Goal: Information Seeking & Learning: Understand process/instructions

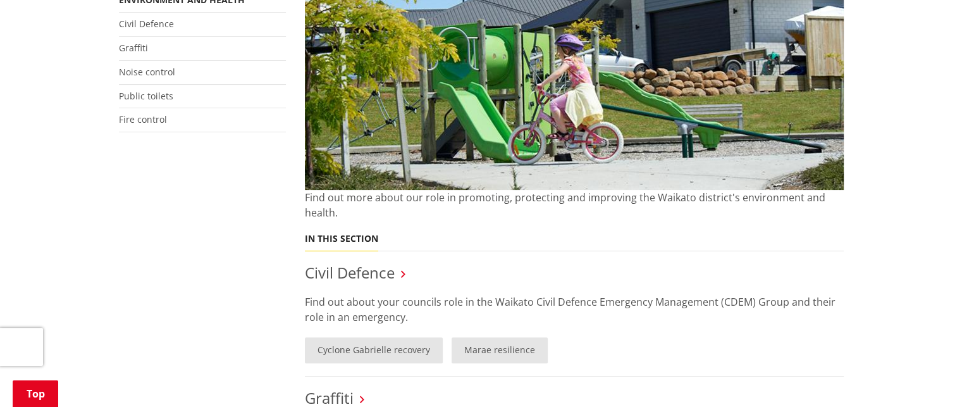
scroll to position [190, 0]
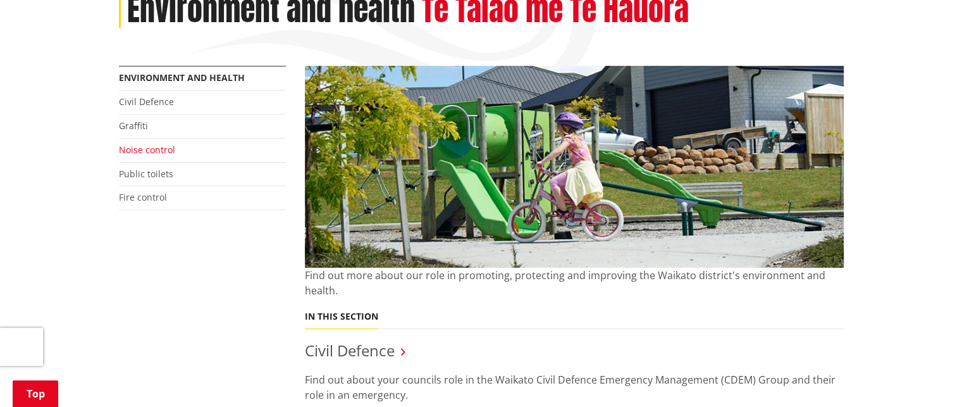
click at [166, 145] on link "Noise control" at bounding box center [147, 150] width 56 height 12
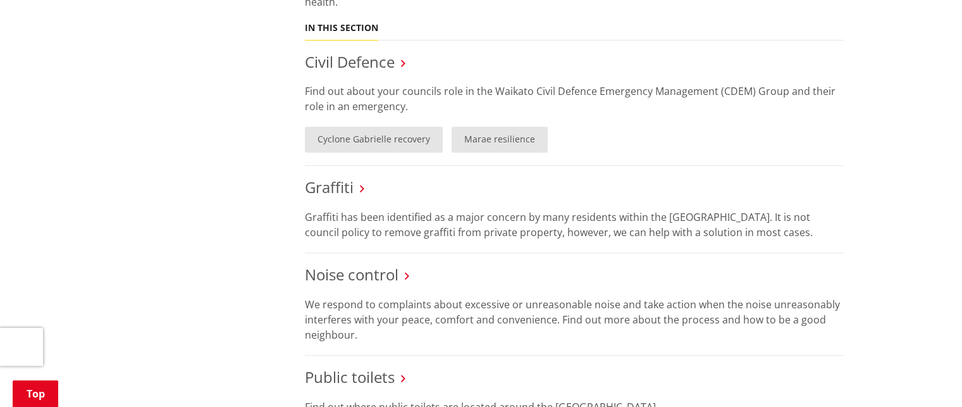
scroll to position [506, 0]
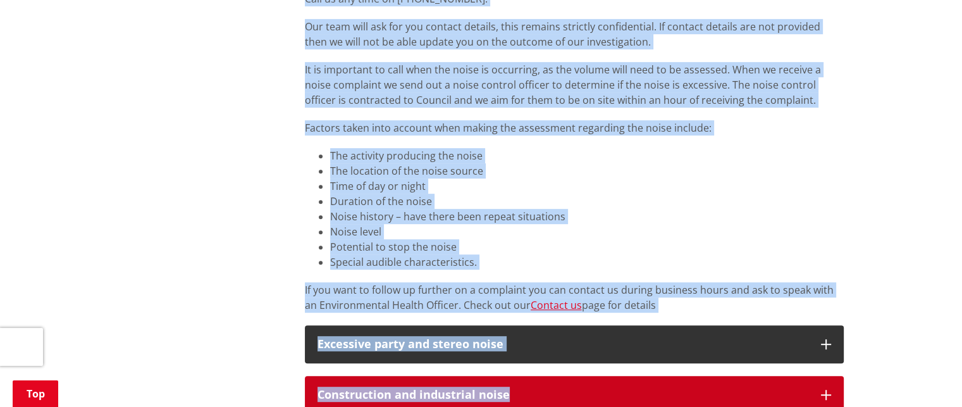
scroll to position [548, 0]
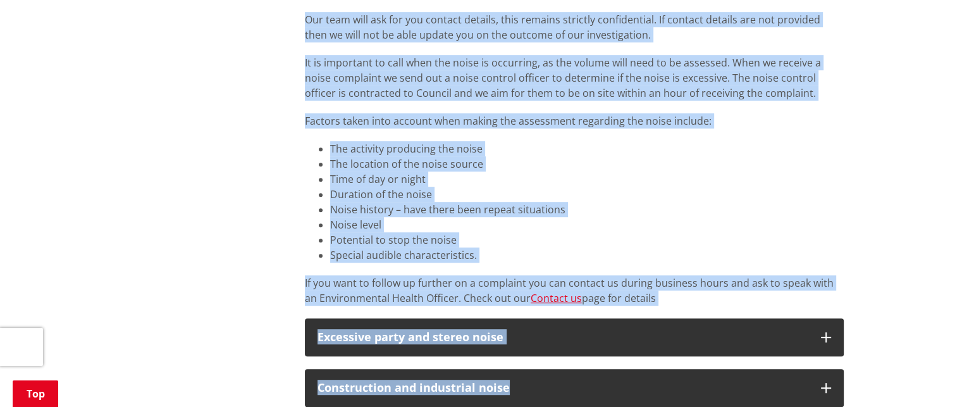
drag, startPoint x: 304, startPoint y: 135, endPoint x: 726, endPoint y: 300, distance: 453.2
click at [726, 300] on div "We respond to complaints about excessive or unreasonable noise and take action …" at bounding box center [574, 7] width 539 height 598
copy div "We respond to complaints about excessive or unreasonable noise and take action …"
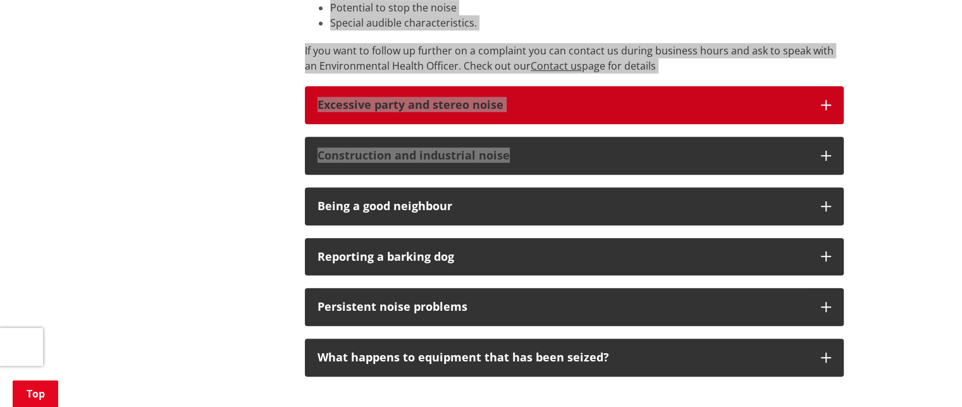
scroll to position [800, 0]
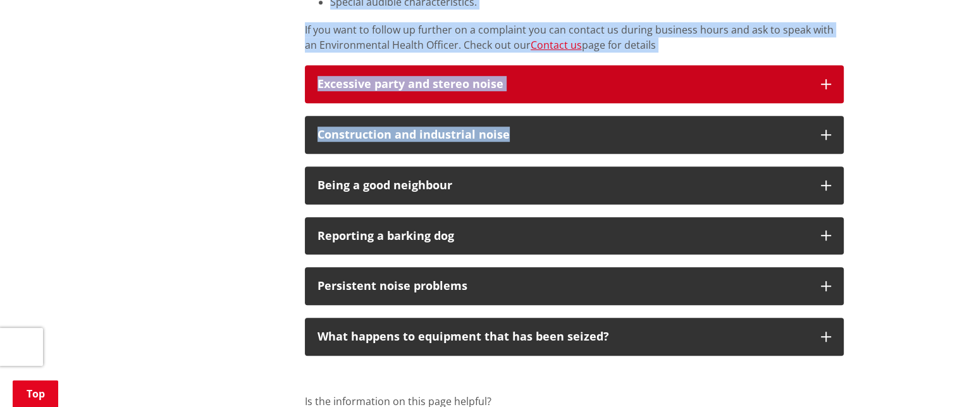
click at [821, 81] on icon "button" at bounding box center [826, 84] width 10 height 10
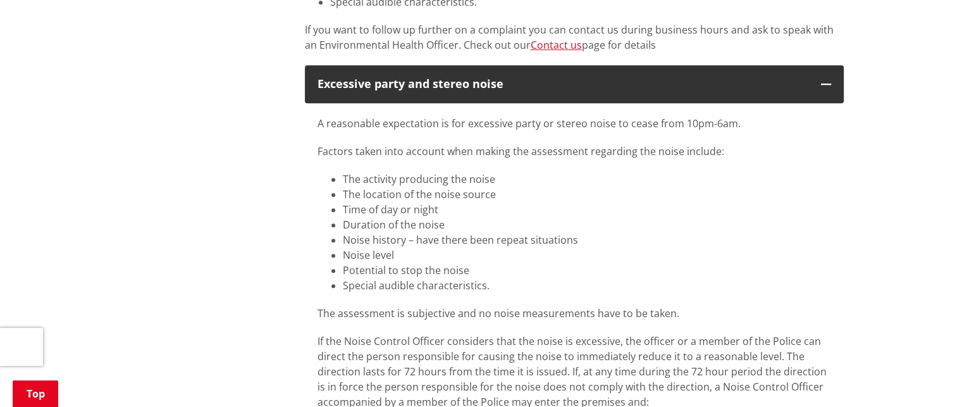
click at [296, 75] on div "We respond to complaints about excessive or unreasonable noise and take action …" at bounding box center [574, 225] width 558 height 1540
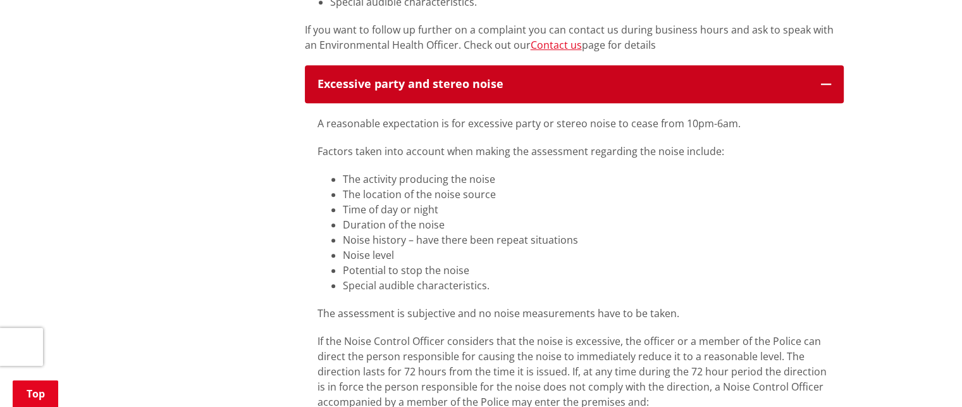
click at [319, 81] on div "Excessive party and stereo noise" at bounding box center [562, 84] width 491 height 13
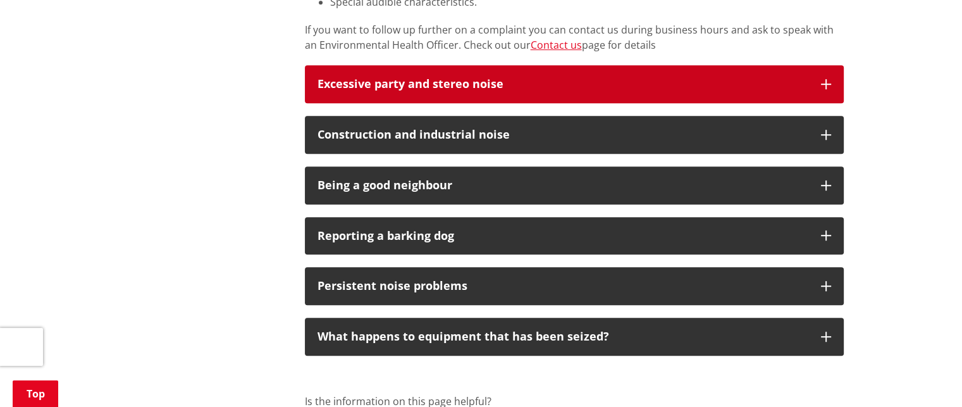
click at [821, 82] on icon "button" at bounding box center [826, 84] width 10 height 10
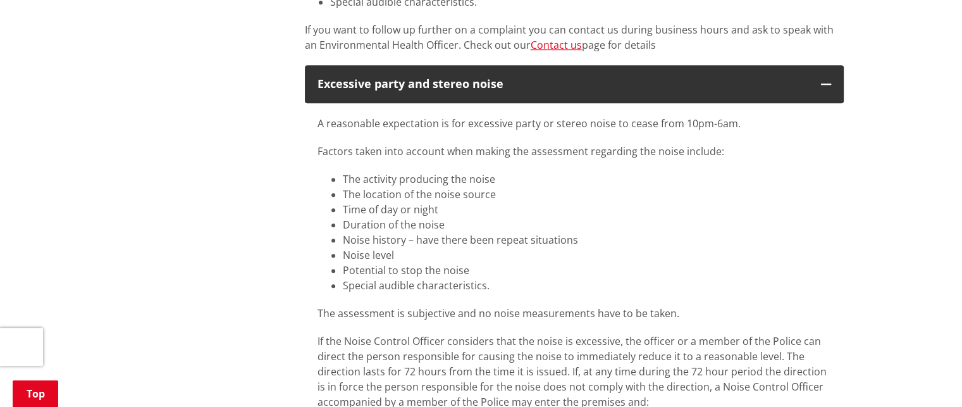
click at [316, 120] on div "A reasonable expectation is for excessive party or stereo noise to cease from 1…" at bounding box center [574, 327] width 539 height 448
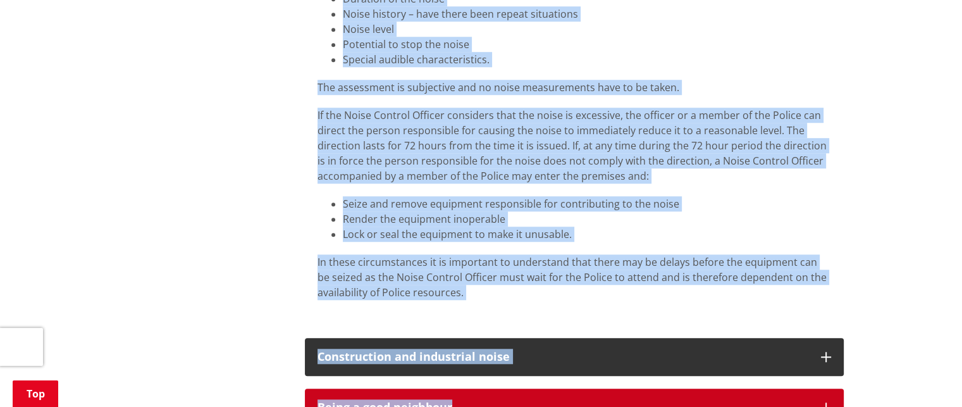
scroll to position [1052, 0]
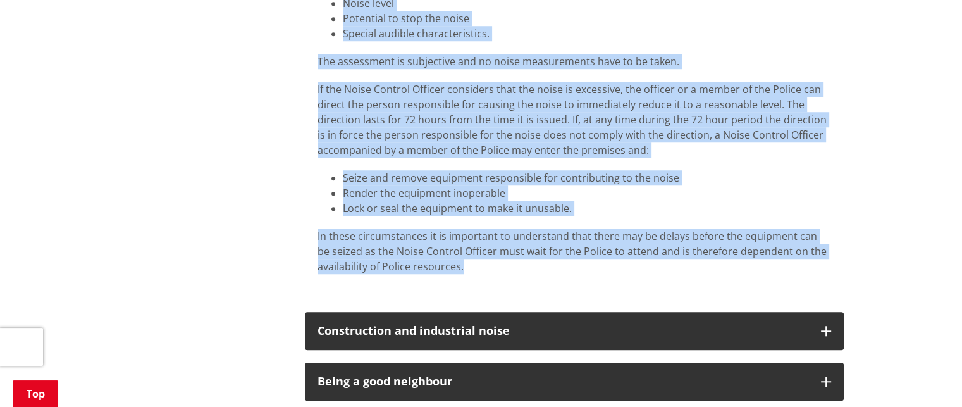
drag, startPoint x: 318, startPoint y: 121, endPoint x: 584, endPoint y: 281, distance: 310.0
click at [584, 281] on div "A reasonable expectation is for excessive party or stereo noise to cease from 1…" at bounding box center [574, 75] width 539 height 448
copy div "A reasonable expectation is for excessive party or stereo noise to cease from 1…"
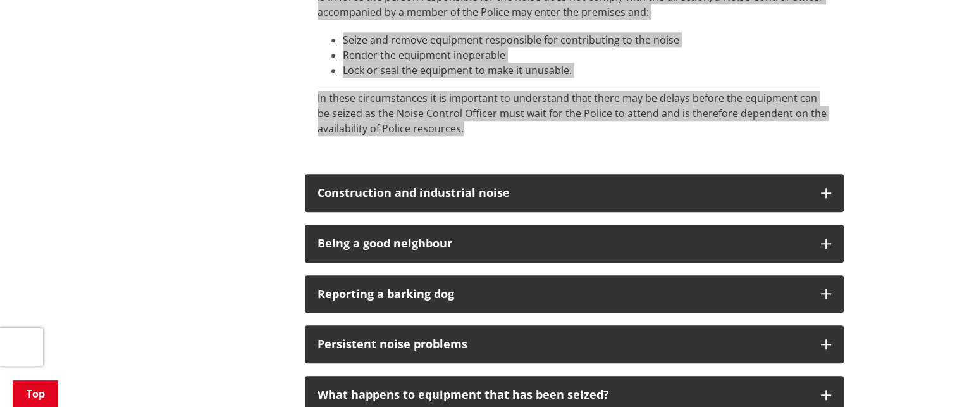
scroll to position [1179, 0]
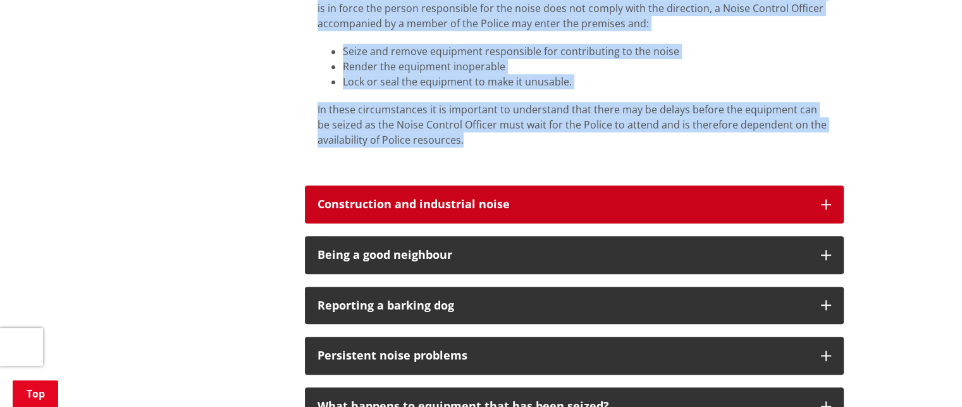
click at [822, 202] on icon "button" at bounding box center [826, 204] width 10 height 10
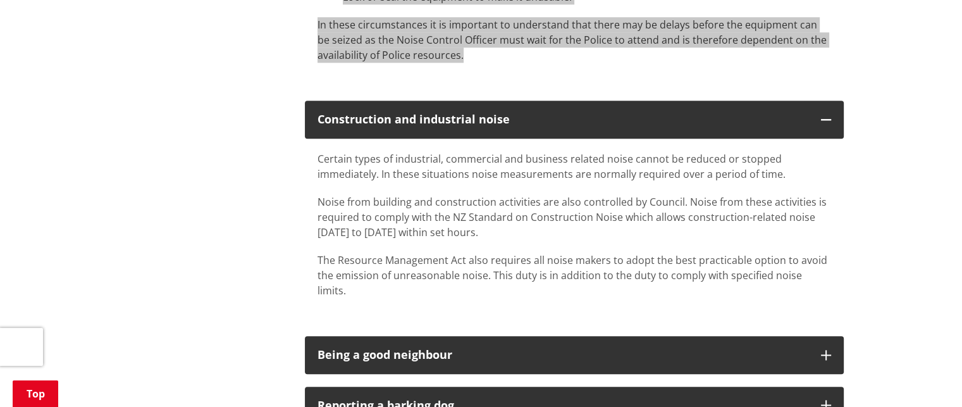
scroll to position [1242, 0]
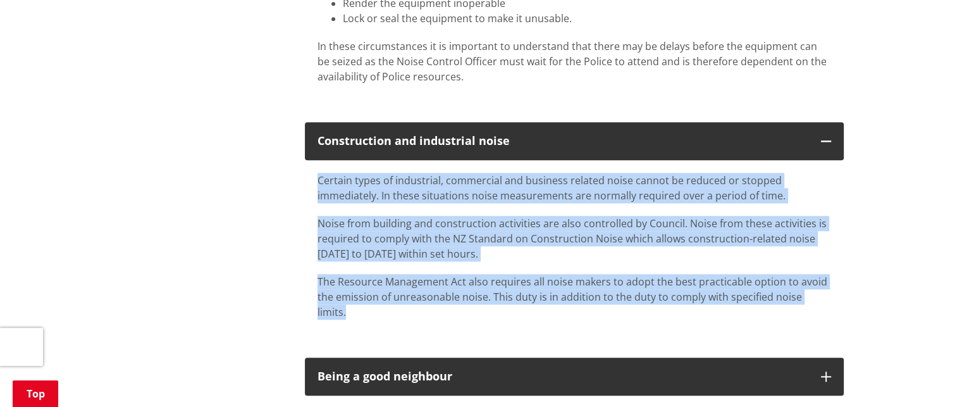
drag, startPoint x: 319, startPoint y: 180, endPoint x: 828, endPoint y: 293, distance: 521.4
click at [828, 293] on div "Certain types of industrial, commercial and business related noise cannot be re…" at bounding box center [573, 246] width 513 height 147
copy div "Certain types of industrial, commercial and business related noise cannot be re…"
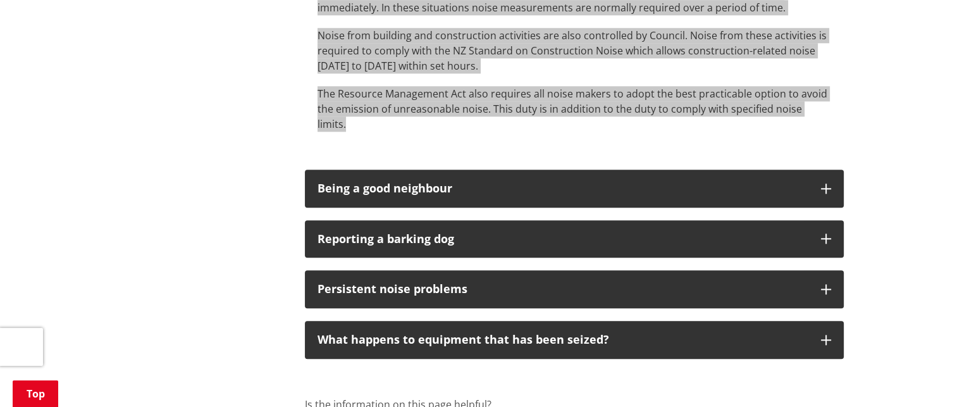
scroll to position [1432, 0]
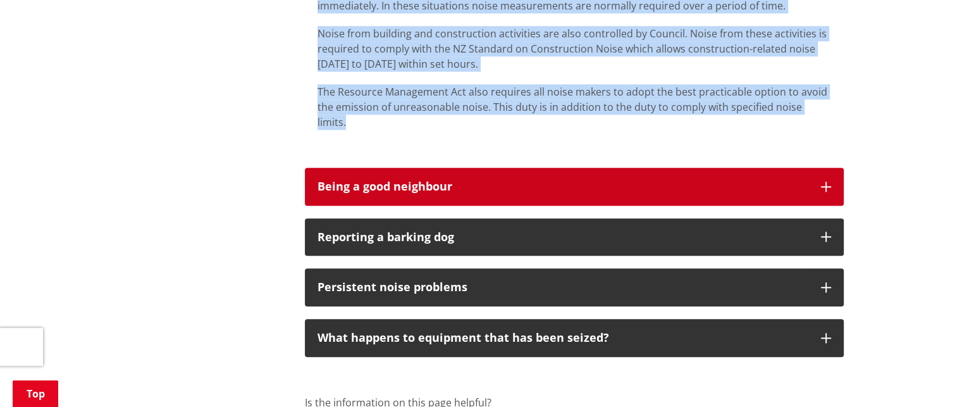
click at [821, 181] on icon "button" at bounding box center [826, 186] width 10 height 10
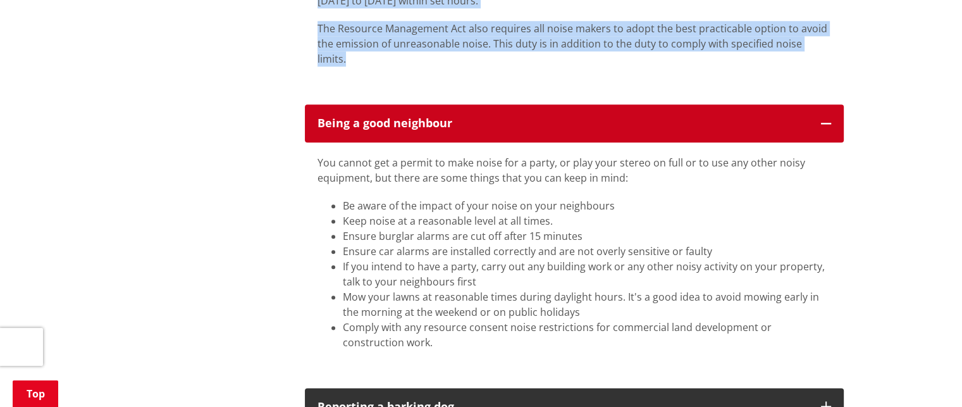
scroll to position [1558, 0]
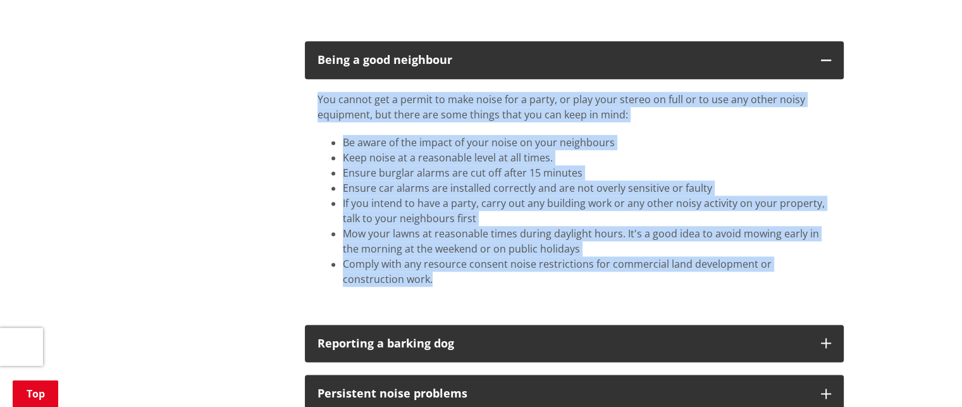
drag, startPoint x: 317, startPoint y: 84, endPoint x: 438, endPoint y: 261, distance: 213.8
click at [438, 261] on div "You cannot get a permit to make noise for a party, or play your stereo on full …" at bounding box center [573, 189] width 513 height 195
copy div "You cannot get a permit to make noise for a party, or play your stereo on full …"
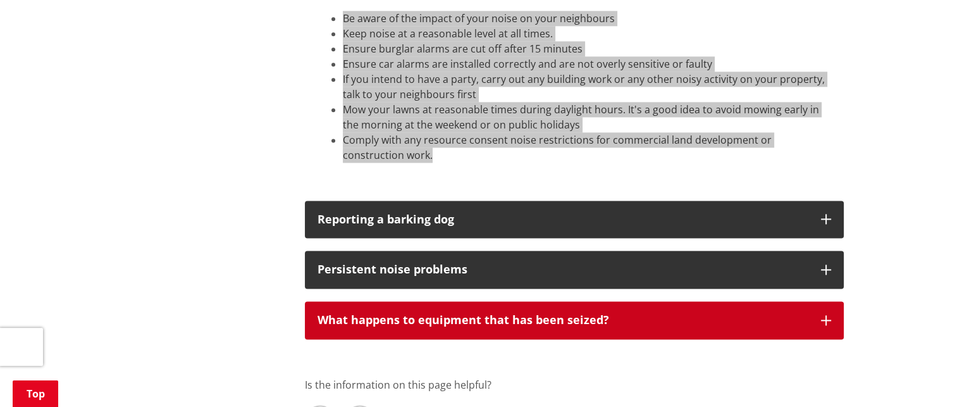
scroll to position [1684, 0]
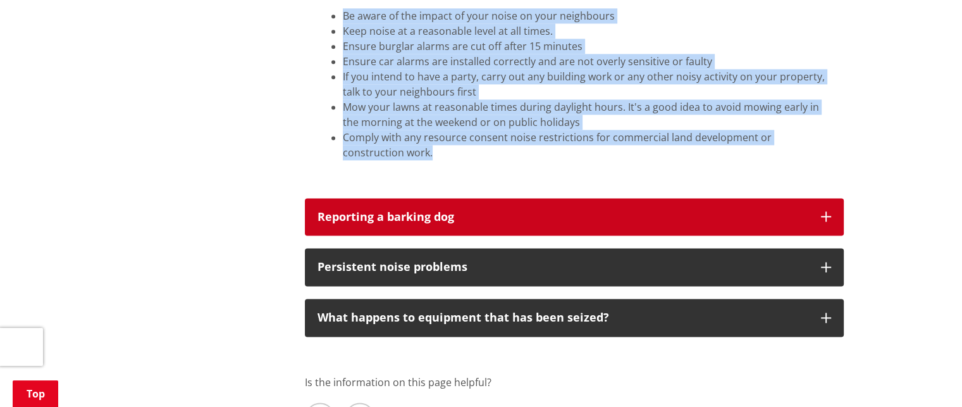
click at [822, 211] on icon "button" at bounding box center [826, 216] width 10 height 10
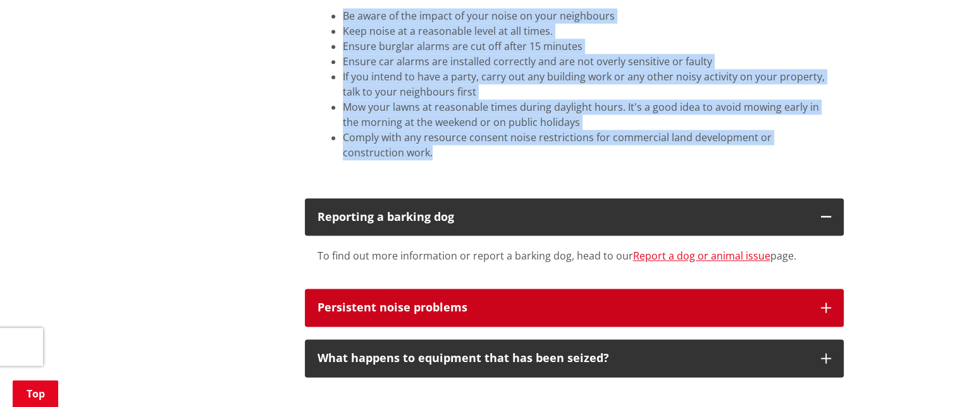
click at [826, 302] on icon "button" at bounding box center [826, 307] width 10 height 10
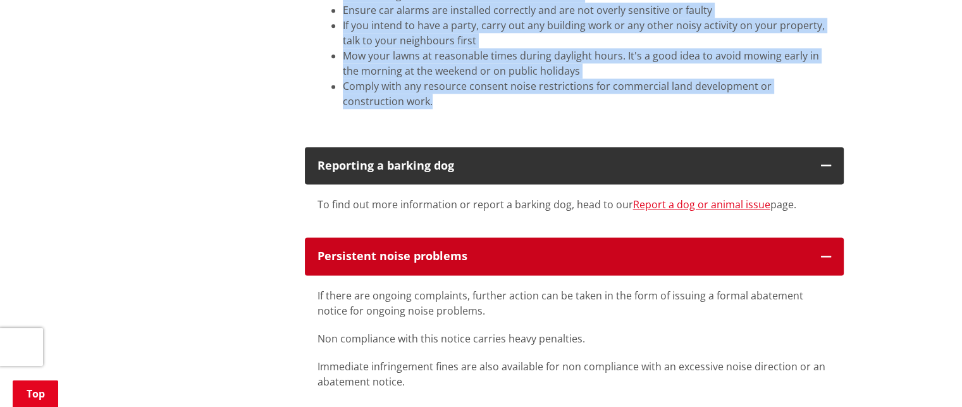
scroll to position [1811, 0]
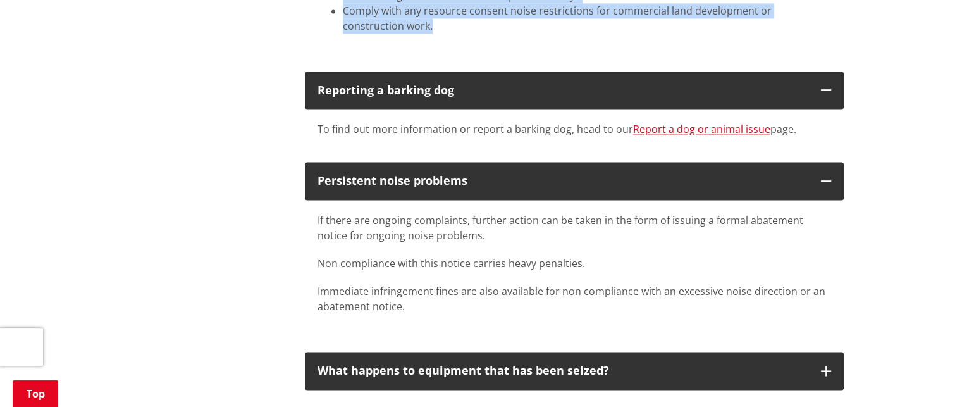
click at [580, 285] on p "Immediate infringement fines are also available for non compliance with an exce…" at bounding box center [573, 298] width 513 height 30
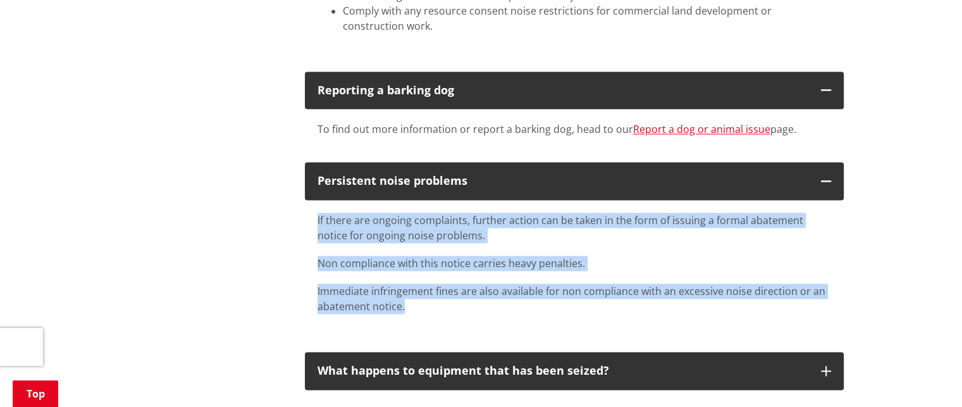
drag, startPoint x: 317, startPoint y: 202, endPoint x: 412, endPoint y: 293, distance: 131.9
click at [412, 293] on div "If there are ongoing complaints, further action can be taken in the form of iss…" at bounding box center [573, 262] width 513 height 101
copy div "If there are ongoing complaints, further action can be taken in the form of iss…"
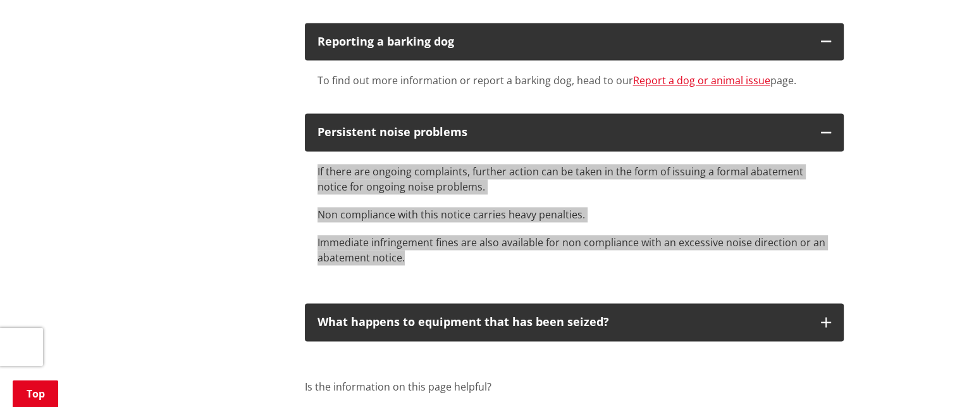
scroll to position [1937, 0]
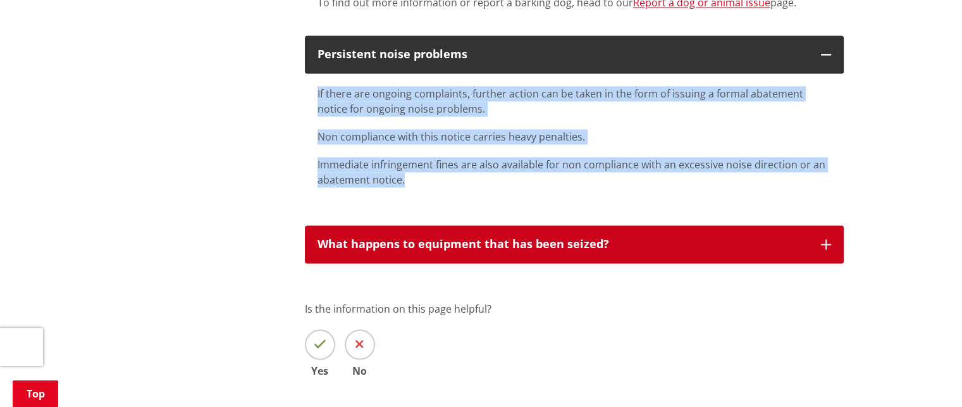
click at [824, 239] on icon "button" at bounding box center [826, 244] width 10 height 10
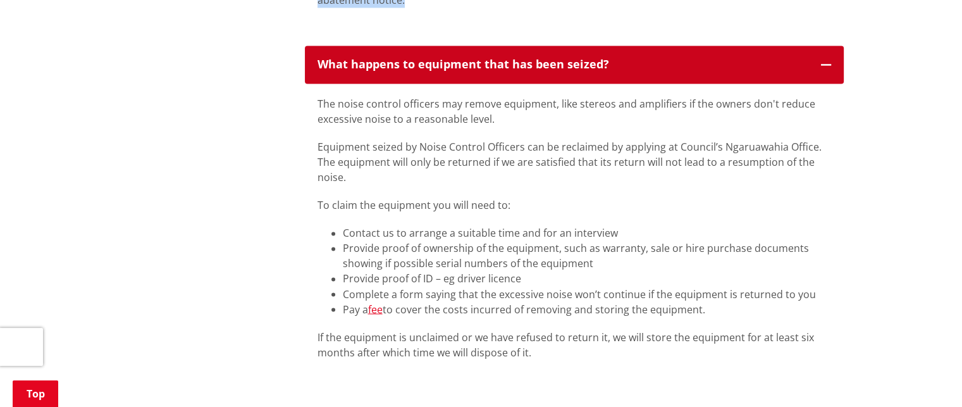
scroll to position [2127, 0]
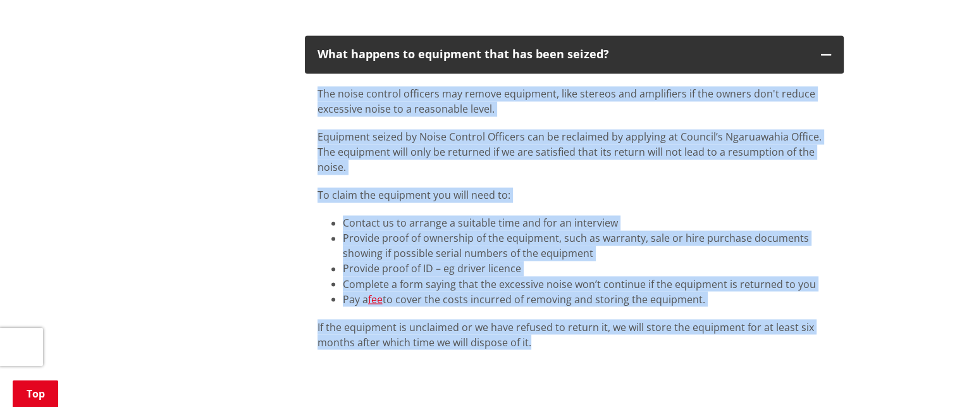
drag, startPoint x: 319, startPoint y: 75, endPoint x: 579, endPoint y: 329, distance: 364.0
click at [579, 329] on div "The noise control officers may remove equipment, like stereos and amplifiers if…" at bounding box center [573, 217] width 513 height 263
copy div "The noise control officers may remove equipment, like stereos and amplifiers if…"
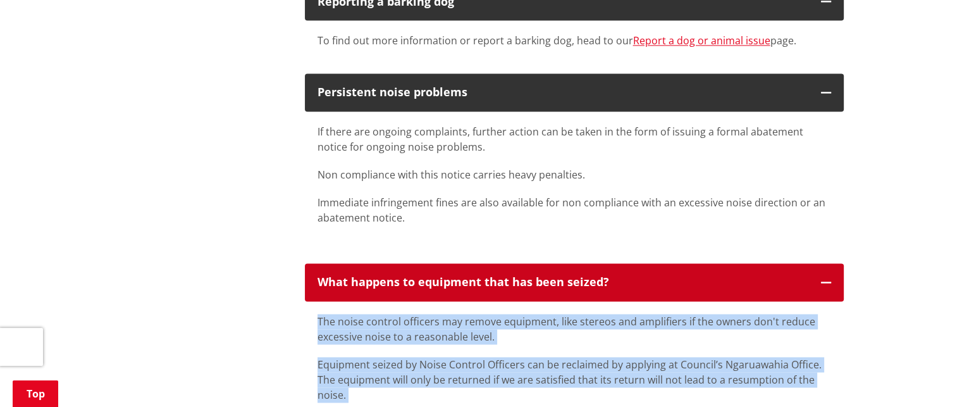
drag, startPoint x: 559, startPoint y: 236, endPoint x: 556, endPoint y: 247, distance: 11.7
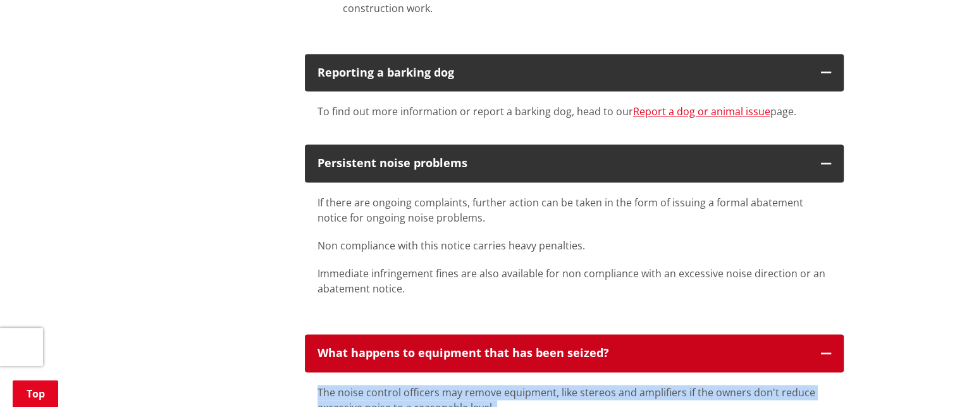
scroll to position [1824, 0]
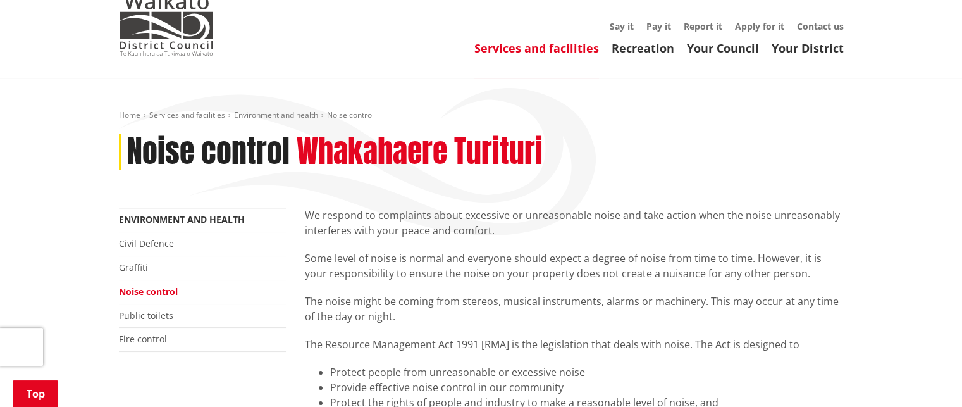
scroll to position [0, 0]
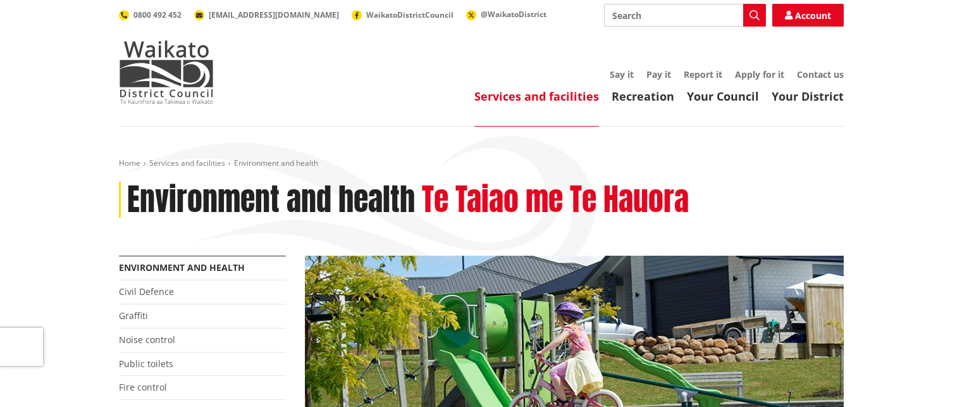
scroll to position [506, 0]
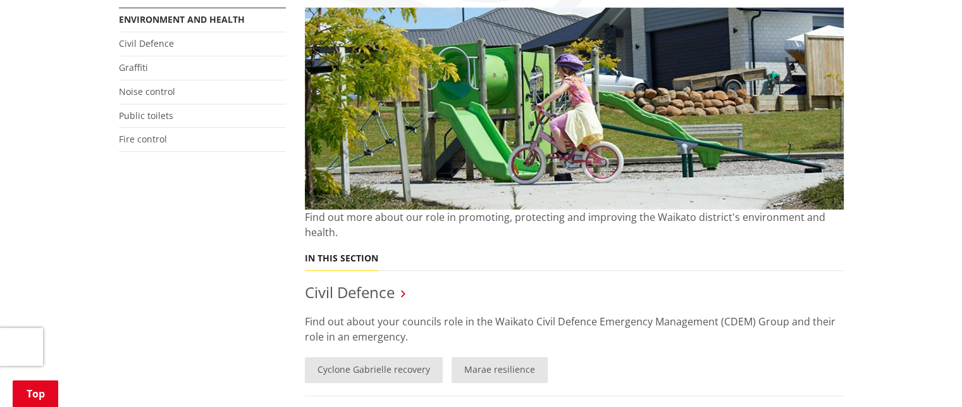
scroll to position [253, 0]
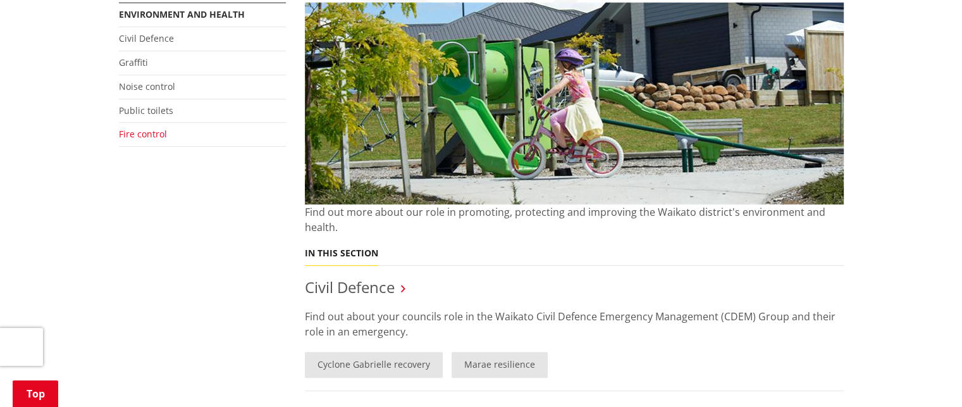
click at [148, 131] on link "Fire control" at bounding box center [143, 134] width 48 height 12
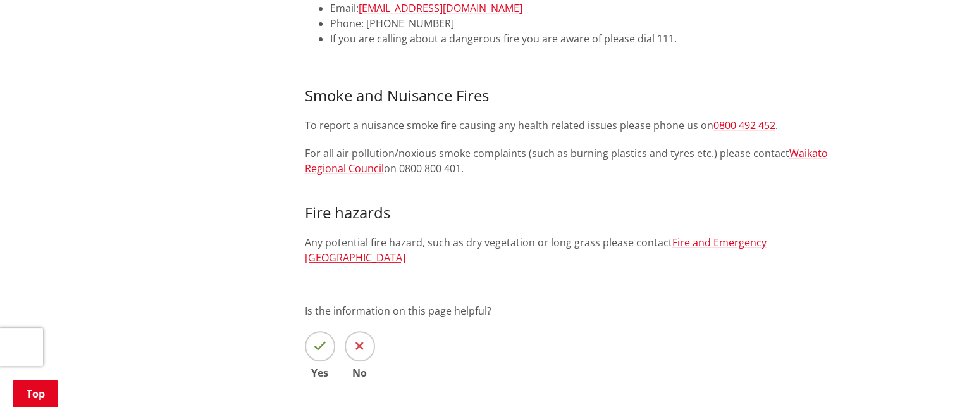
scroll to position [379, 0]
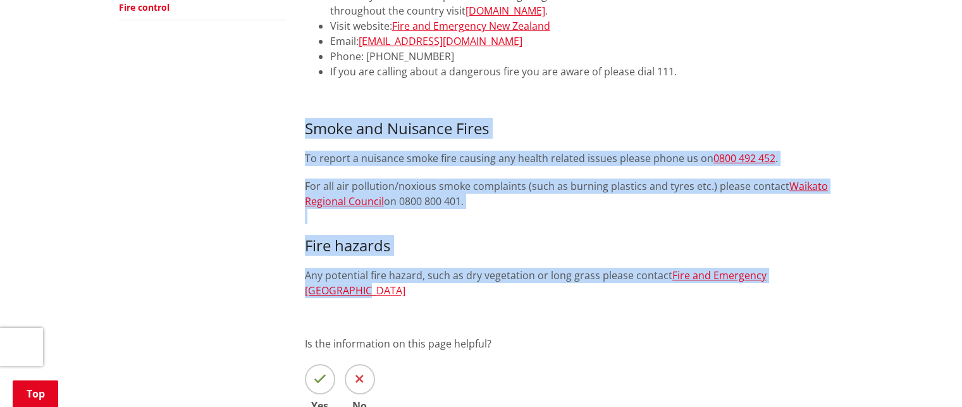
drag, startPoint x: 305, startPoint y: 125, endPoint x: 837, endPoint y: 271, distance: 552.2
click at [837, 271] on div "Council no longer handle fire seasons or fire permits. Please contact Fire and …" at bounding box center [574, 87] width 539 height 422
copy div "Smoke and Nuisance Fires To report a nuisance smoke fire causing any health rel…"
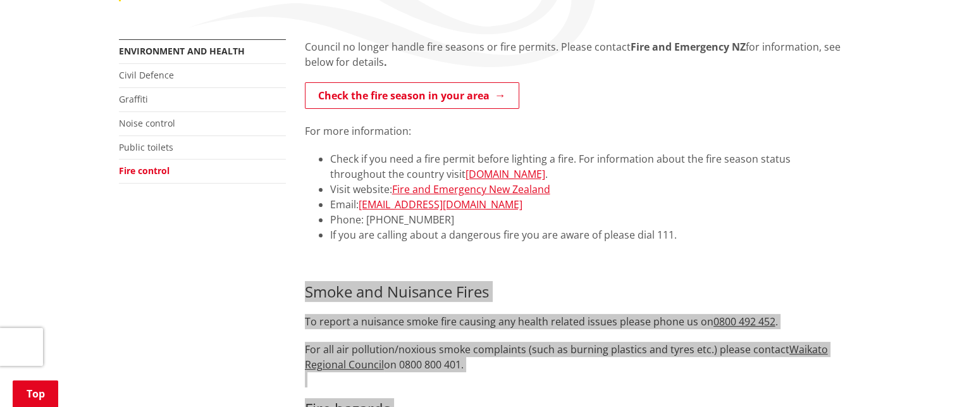
scroll to position [190, 0]
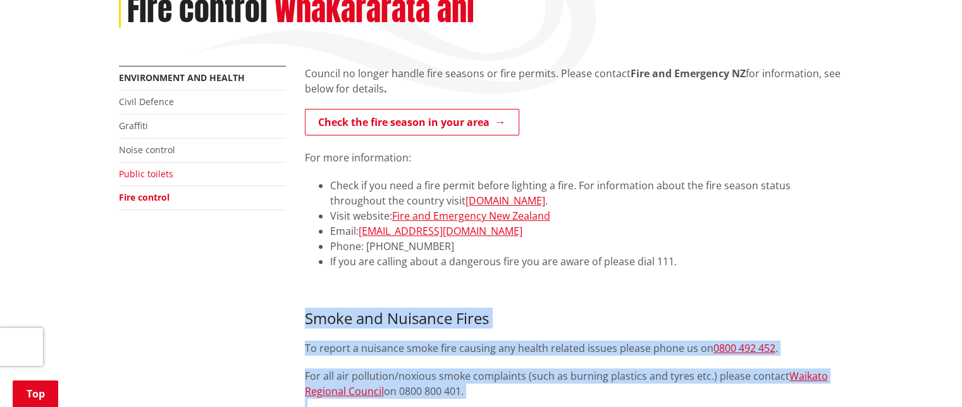
click at [162, 171] on link "Public toilets" at bounding box center [146, 174] width 54 height 12
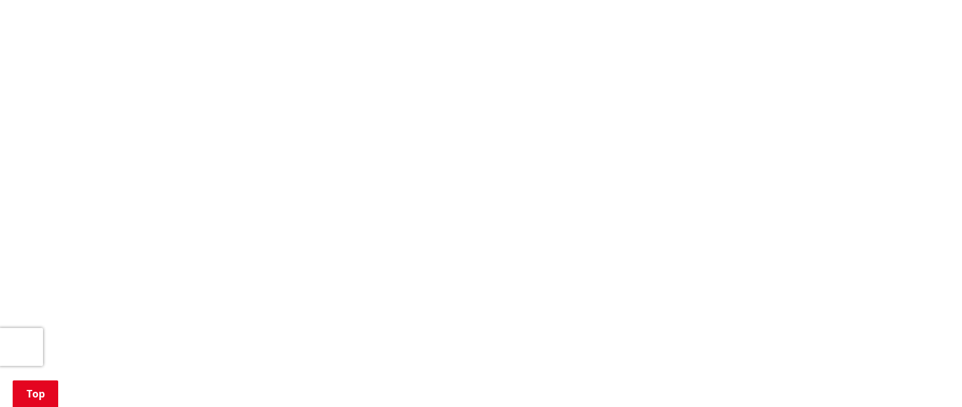
scroll to position [632, 0]
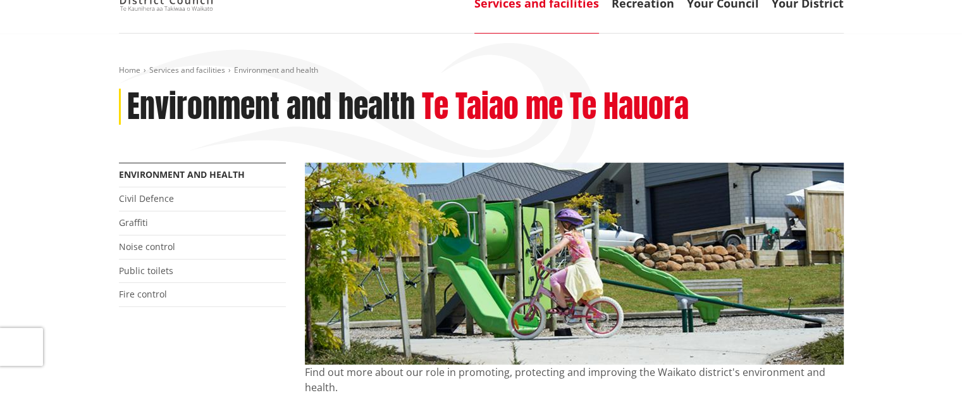
scroll to position [63, 0]
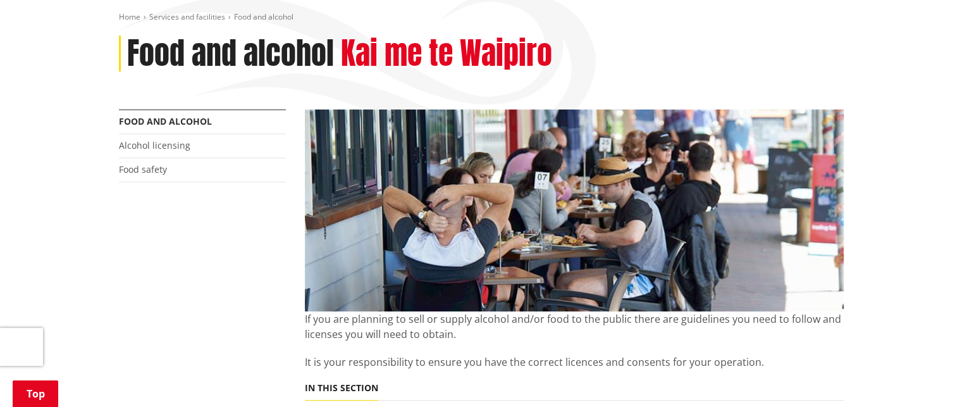
scroll to position [126, 0]
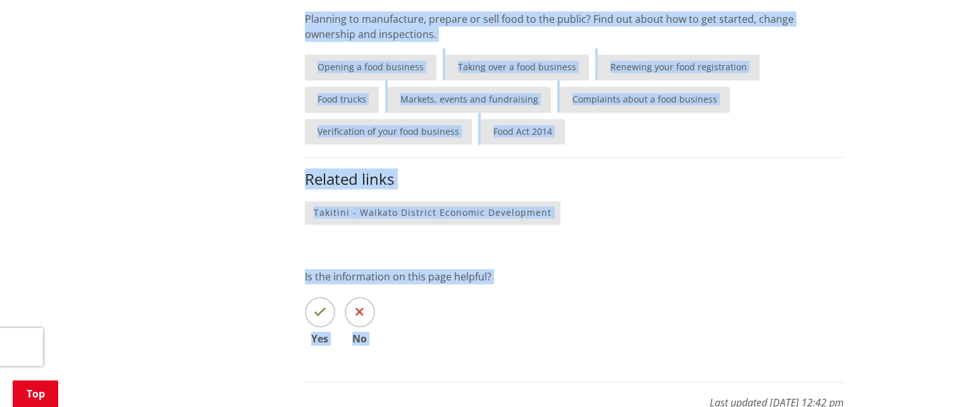
scroll to position [871, 0]
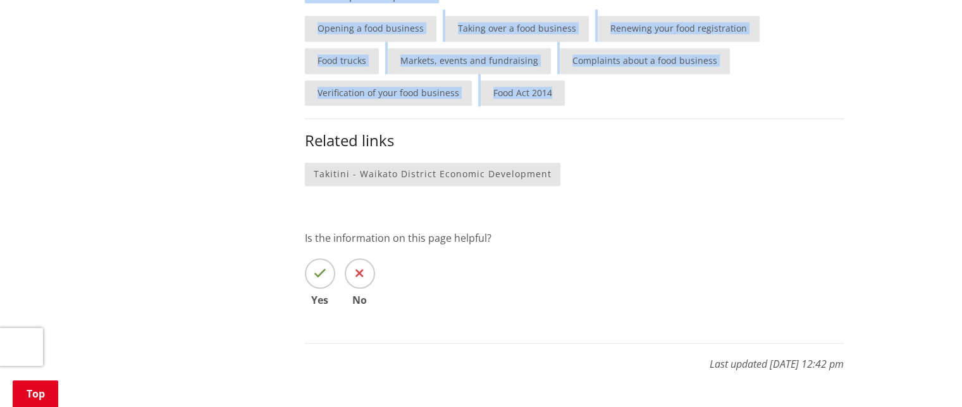
drag, startPoint x: 305, startPoint y: 209, endPoint x: 620, endPoint y: 74, distance: 342.7
copy div "If you are planning to sell or supply alcohol and/or food to the public there a…"
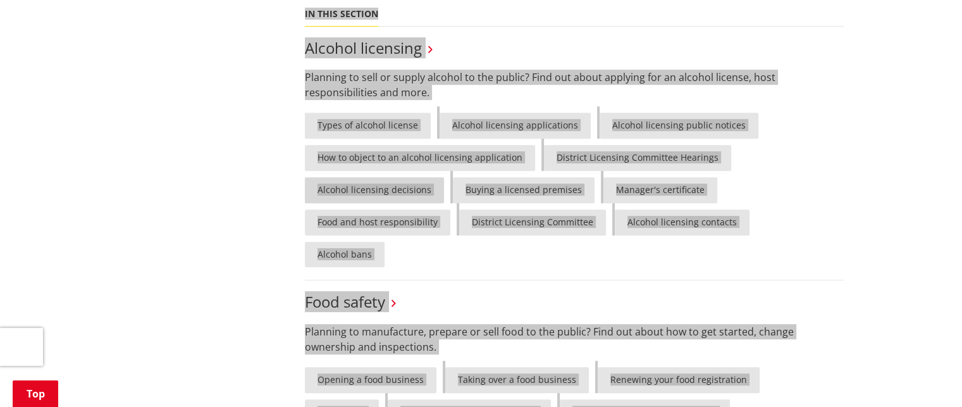
scroll to position [491, 0]
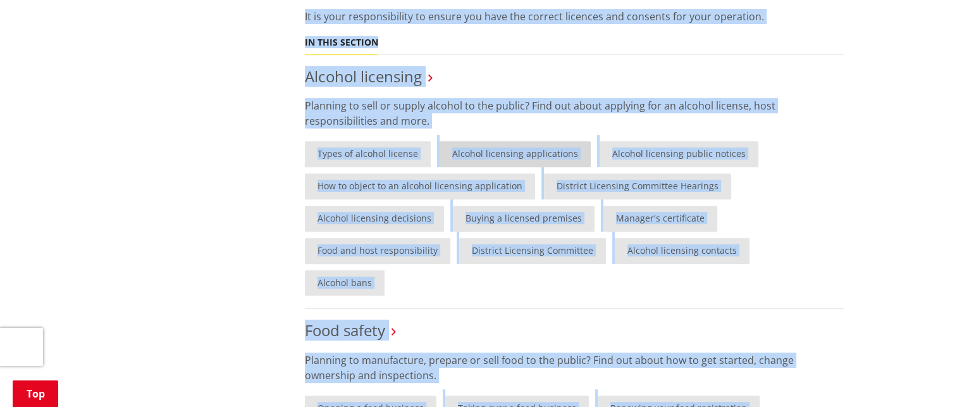
click at [493, 150] on link "Alcohol licensing applications" at bounding box center [514, 154] width 151 height 26
click at [840, 149] on ul "Types of alcohol license Alcohol licensing applications Alcohol licensing publi…" at bounding box center [574, 215] width 539 height 161
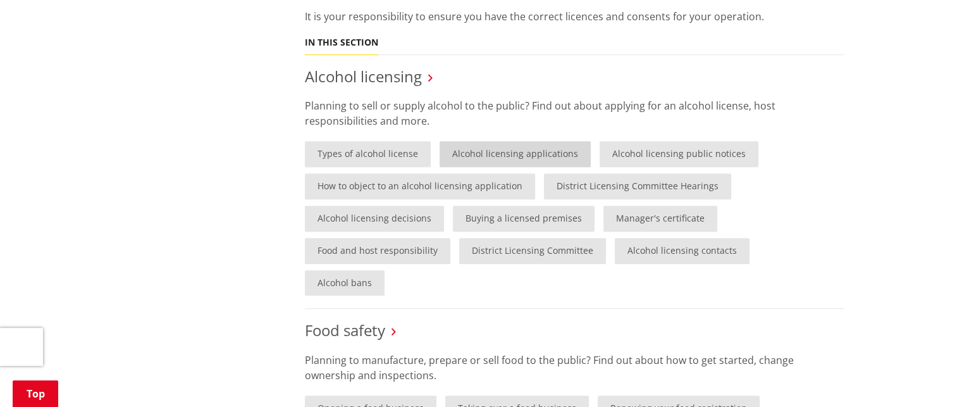
click at [503, 154] on link "Alcohol licensing applications" at bounding box center [514, 154] width 151 height 26
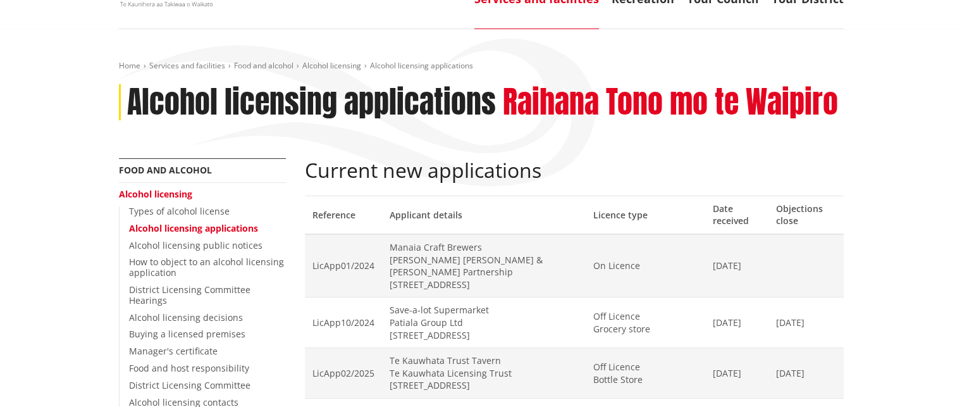
scroll to position [126, 0]
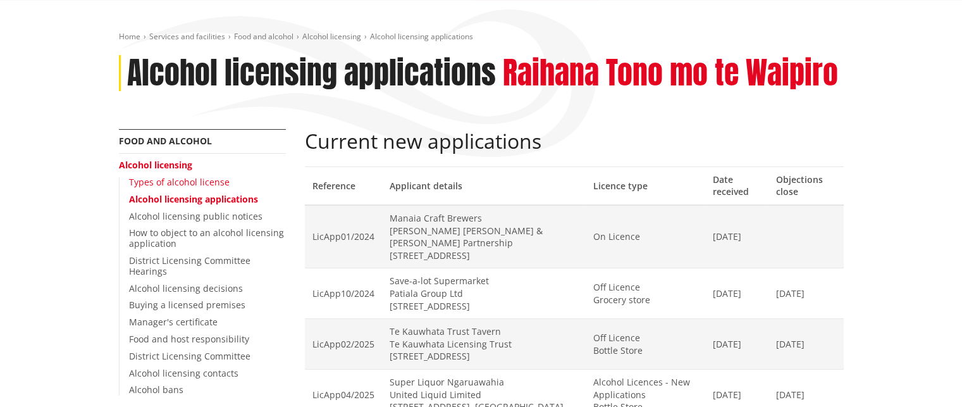
click at [176, 182] on link "Types of alcohol license" at bounding box center [179, 182] width 101 height 12
click at [187, 179] on link "Types of alcohol license" at bounding box center [179, 182] width 101 height 12
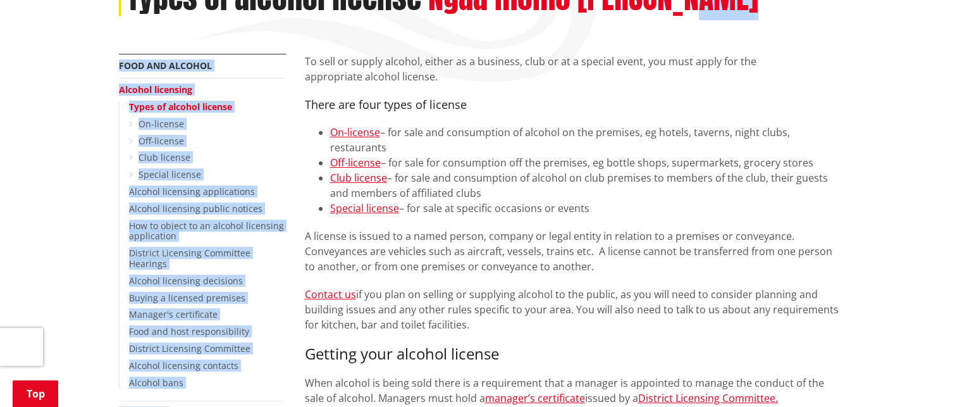
scroll to position [172, 0]
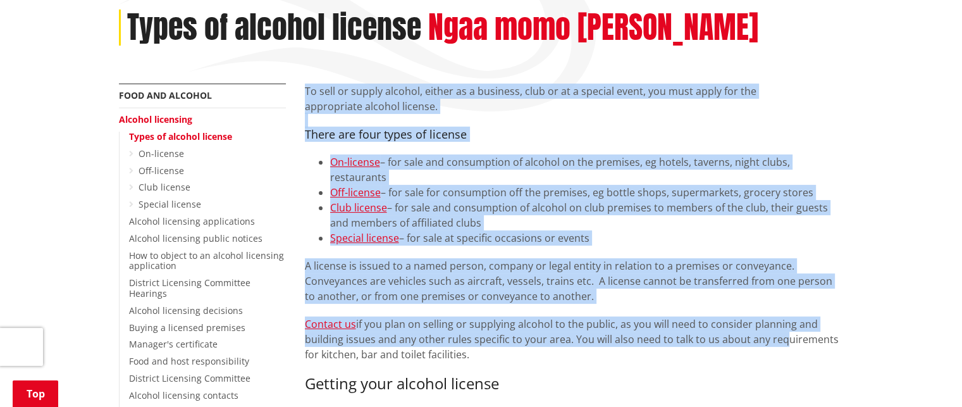
drag, startPoint x: 306, startPoint y: 137, endPoint x: 775, endPoint y: 331, distance: 507.2
click at [775, 331] on div "To sell or supply alcohol, either as a business, club or at a special event, yo…" at bounding box center [574, 353] width 539 height 541
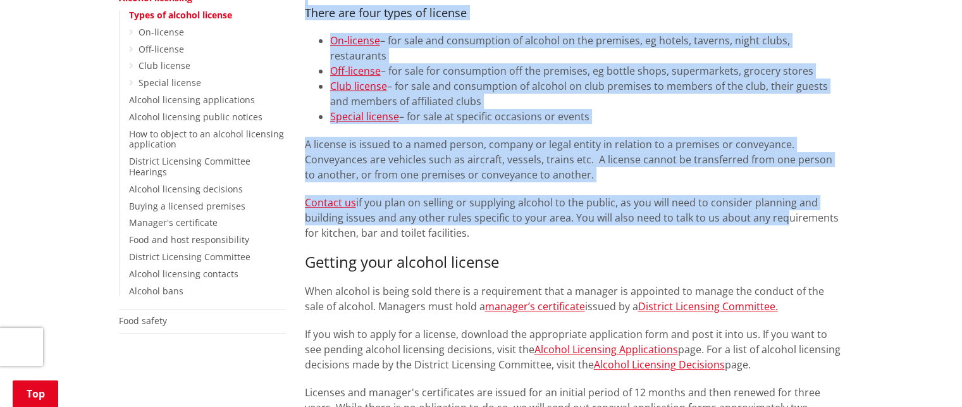
scroll to position [298, 0]
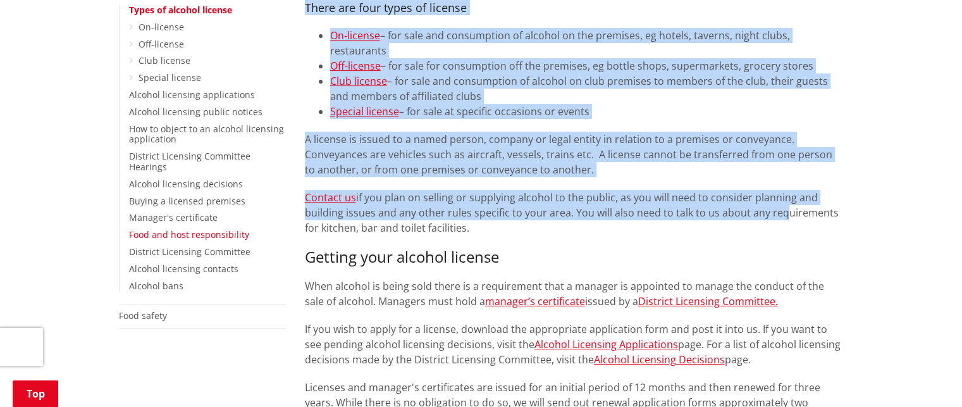
click at [212, 228] on link "Food and host responsibility" at bounding box center [189, 234] width 120 height 12
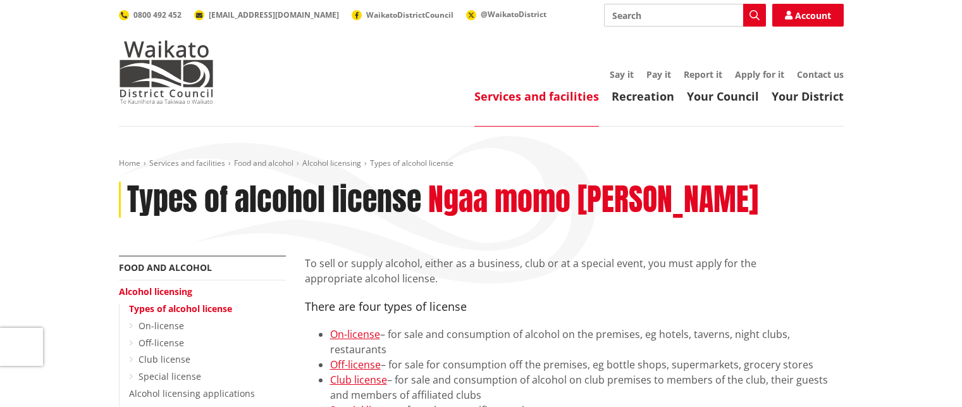
scroll to position [298, 0]
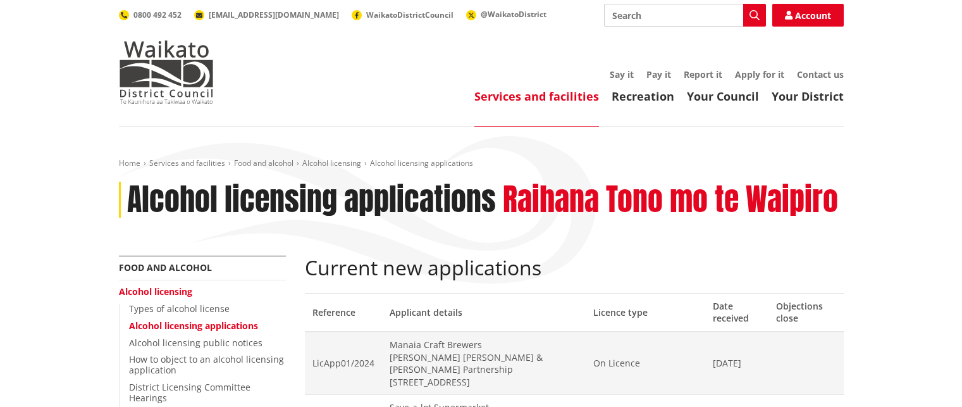
scroll to position [126, 0]
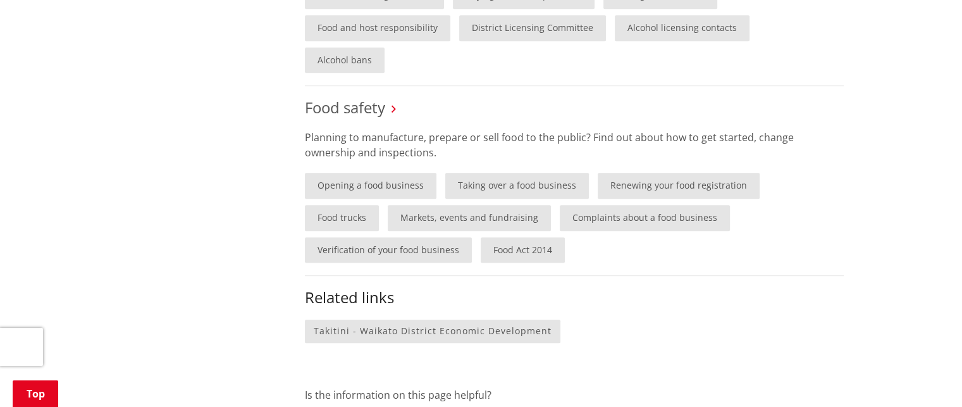
scroll to position [744, 0]
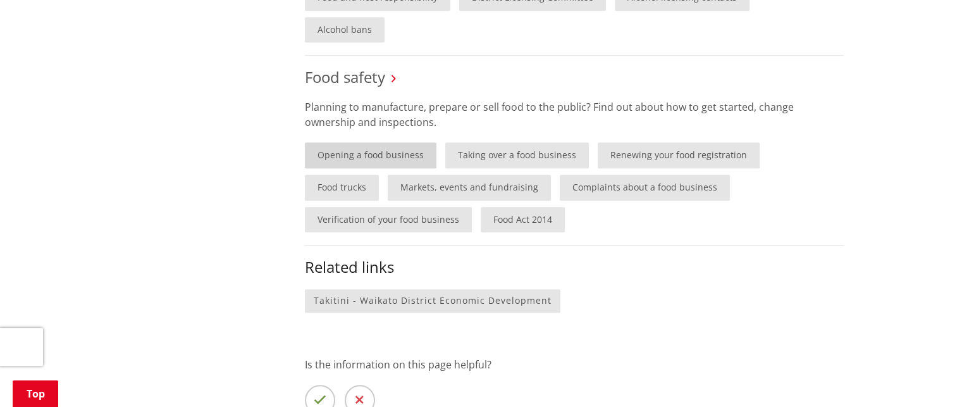
click at [373, 142] on link "Opening a food business" at bounding box center [371, 155] width 132 height 26
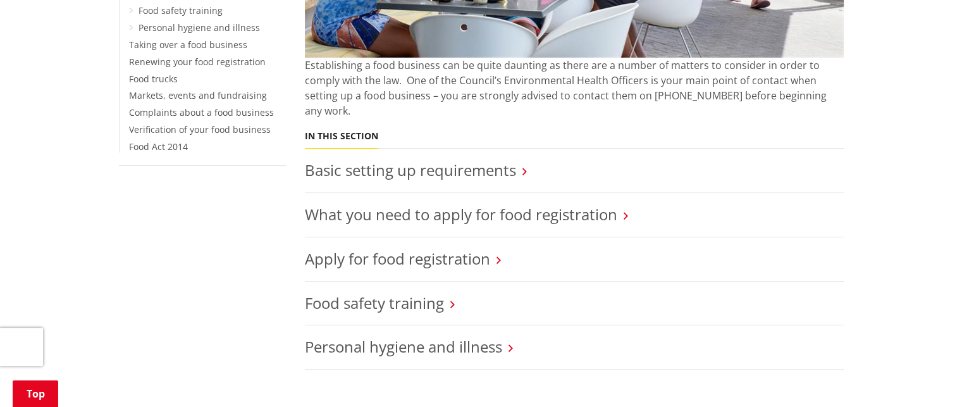
scroll to position [379, 0]
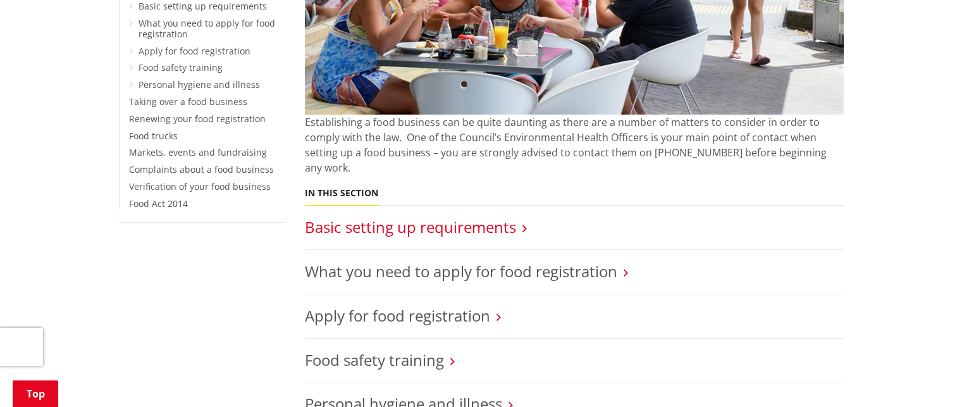
click at [503, 216] on link "Basic setting up requirements" at bounding box center [410, 226] width 211 height 21
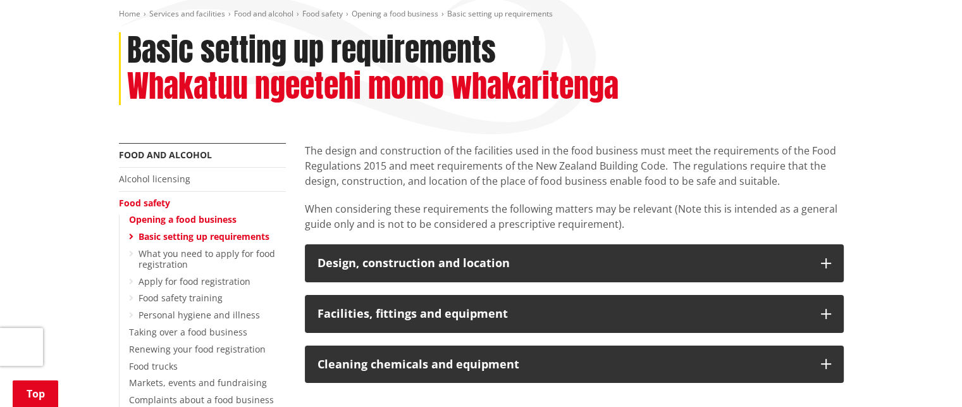
scroll to position [126, 0]
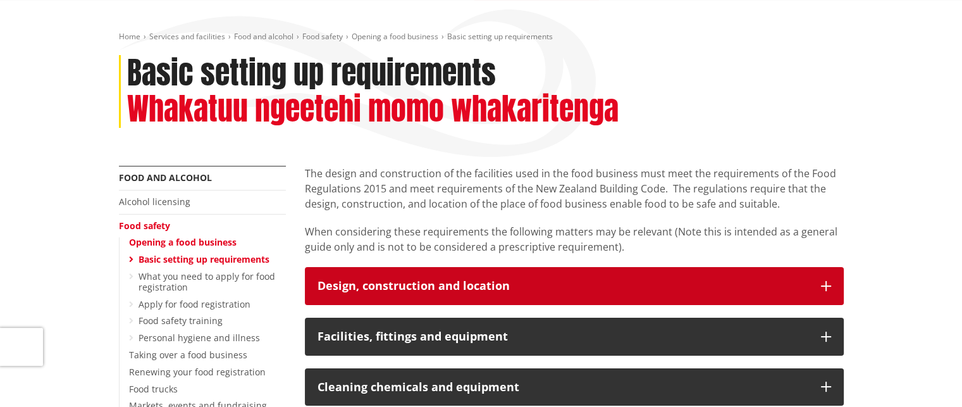
click at [825, 284] on icon "button" at bounding box center [826, 286] width 10 height 10
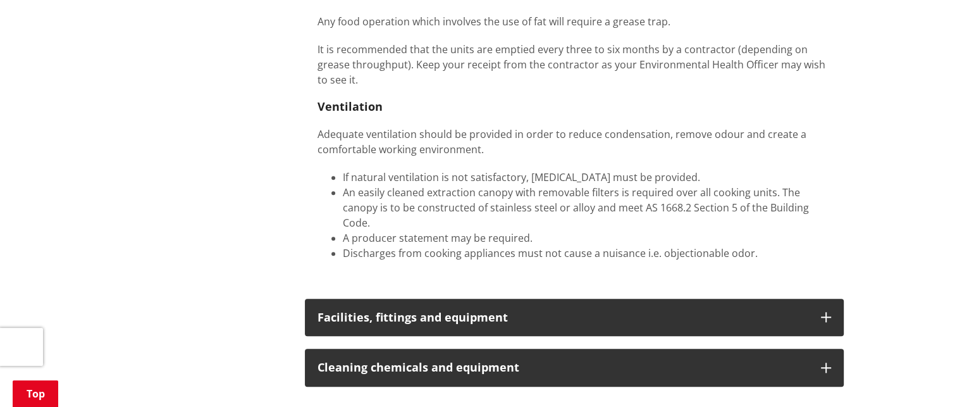
scroll to position [1265, 0]
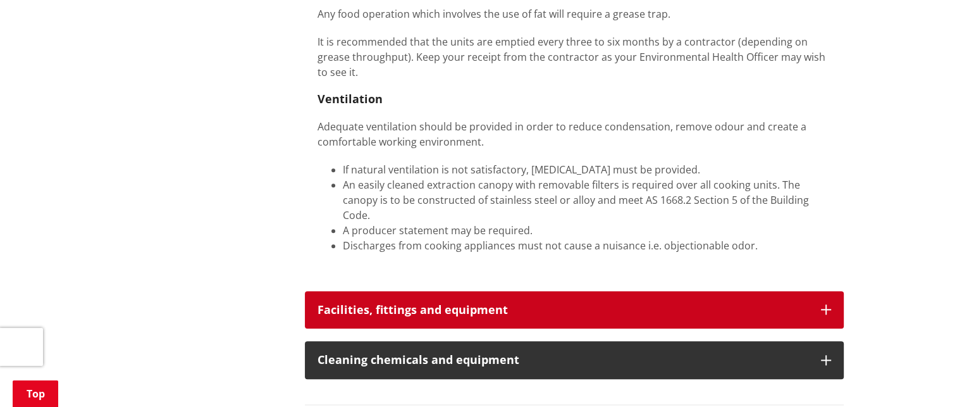
click at [826, 304] on icon "button" at bounding box center [826, 309] width 10 height 10
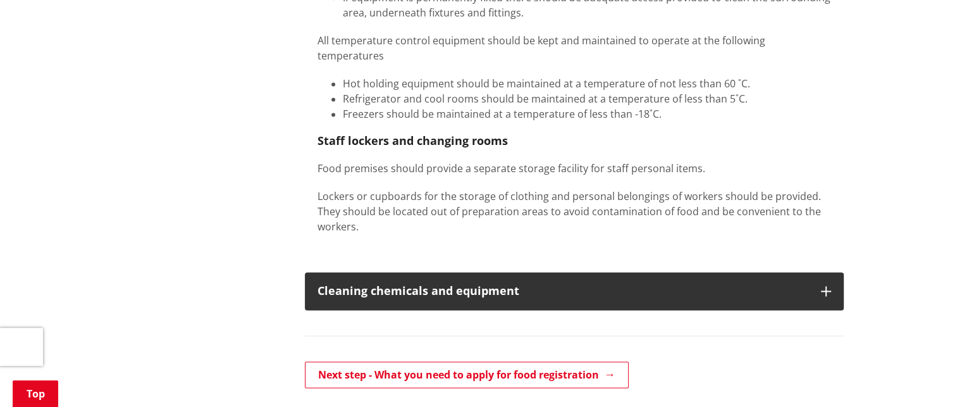
scroll to position [1770, 0]
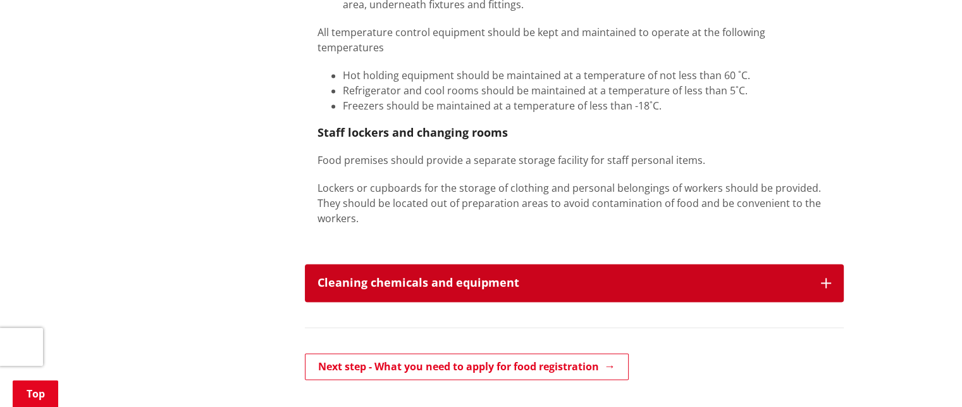
click at [824, 278] on icon "button" at bounding box center [826, 283] width 10 height 10
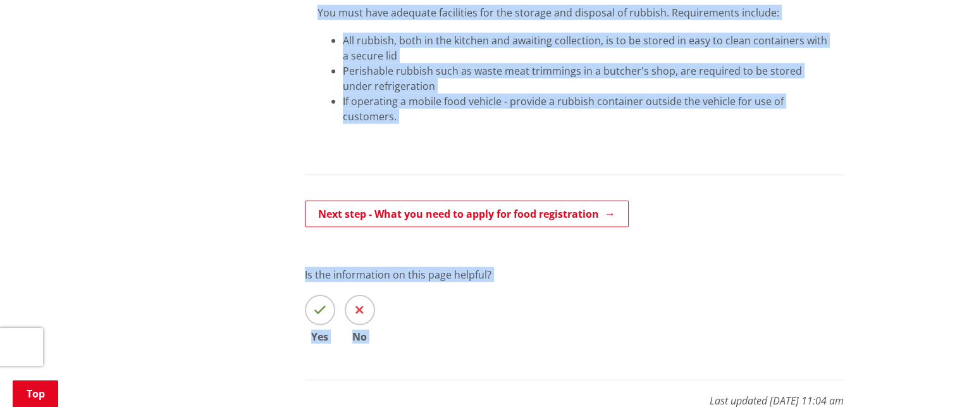
scroll to position [3050, 0]
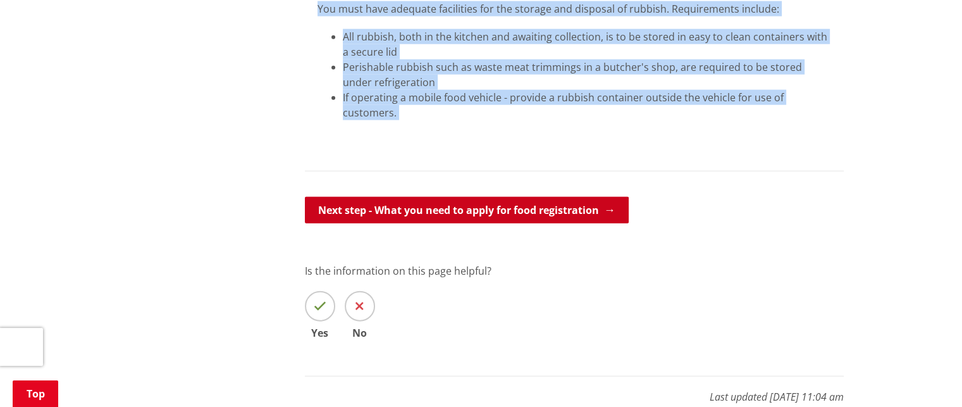
drag, startPoint x: 128, startPoint y: 130, endPoint x: 598, endPoint y: 187, distance: 472.5
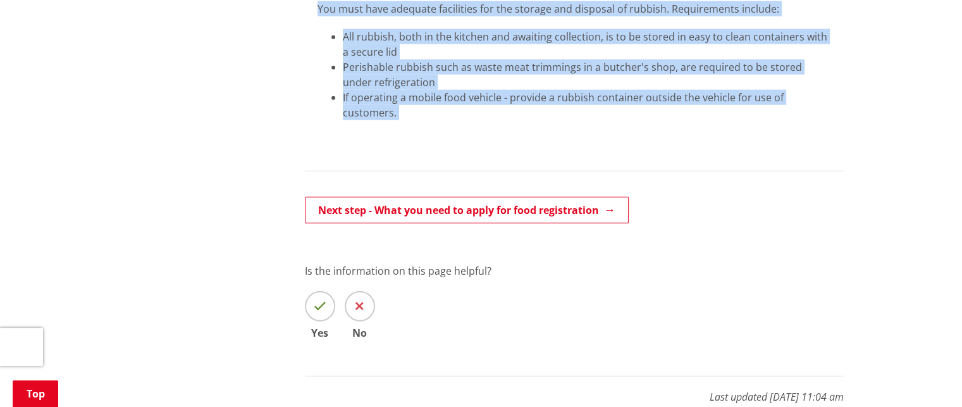
copy div "Basic setting up requirements Whakatuu ngeetehi momo whakaritenga More from thi…"
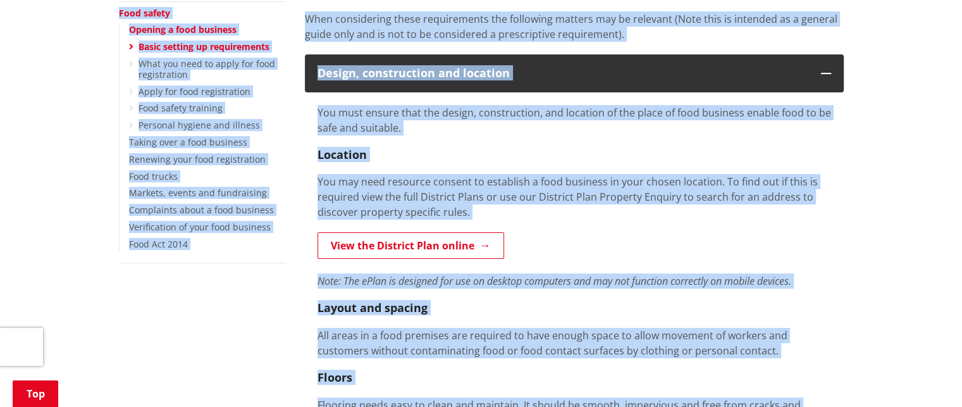
scroll to position [142, 0]
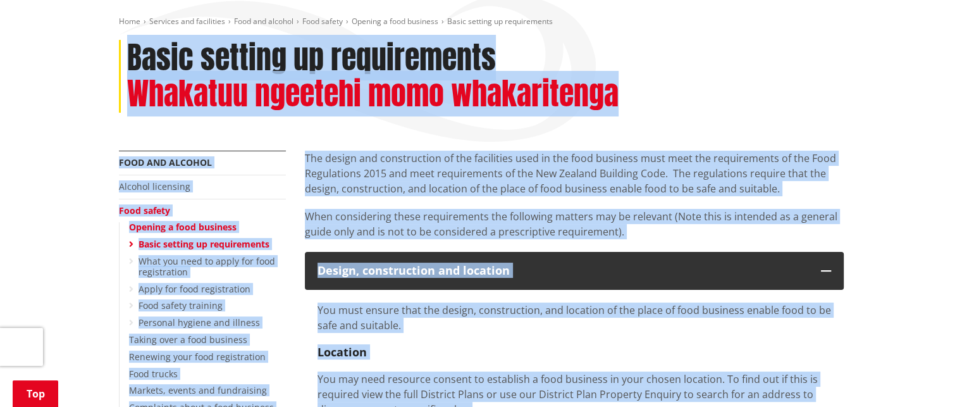
click at [775, 60] on div "Basic setting up requirements Whakatuu ngeetehi momo whakaritenga" at bounding box center [481, 76] width 725 height 73
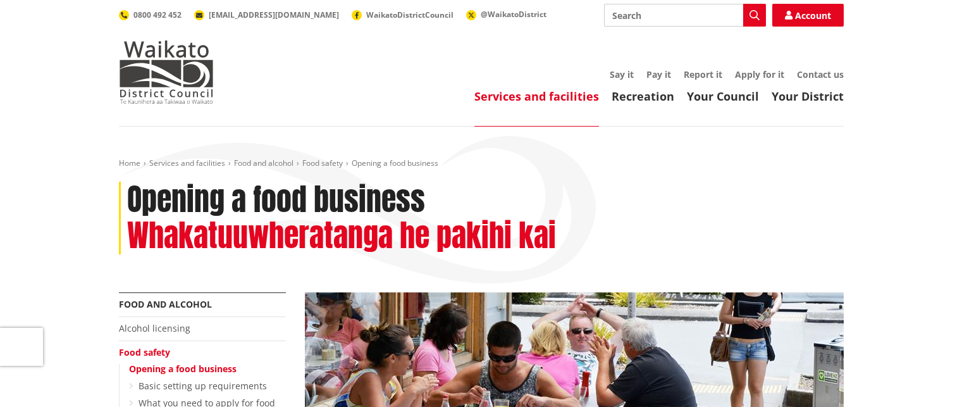
scroll to position [379, 0]
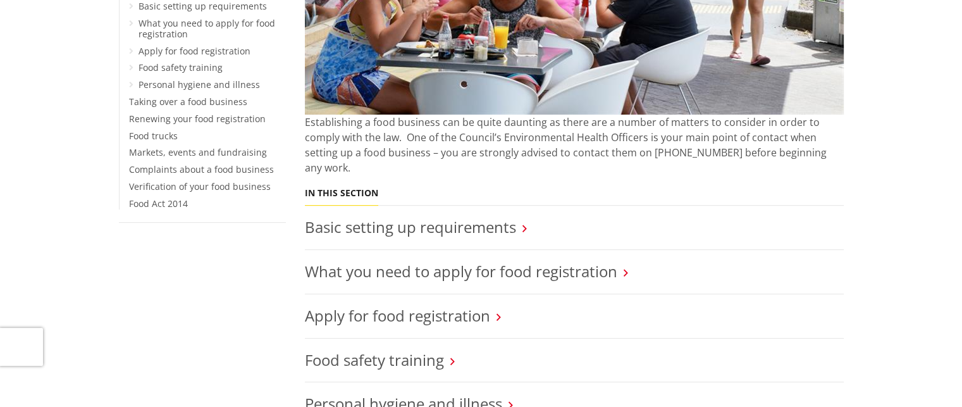
click at [625, 267] on icon at bounding box center [625, 272] width 4 height 11
click at [627, 267] on icon at bounding box center [625, 272] width 4 height 11
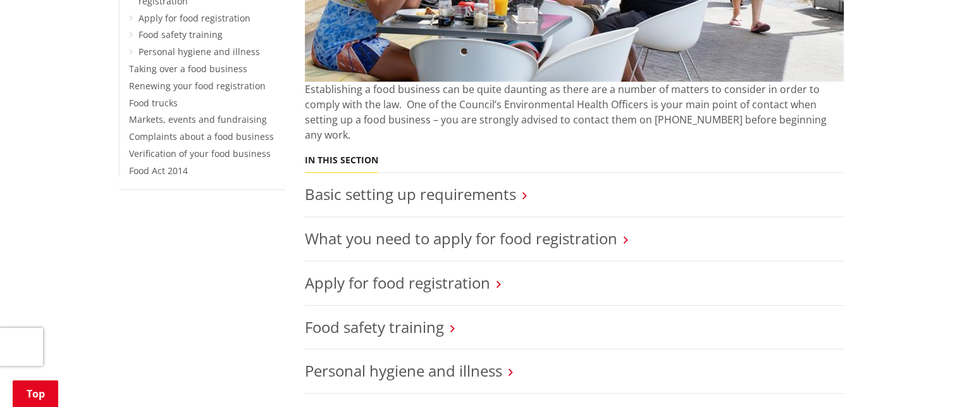
scroll to position [506, 0]
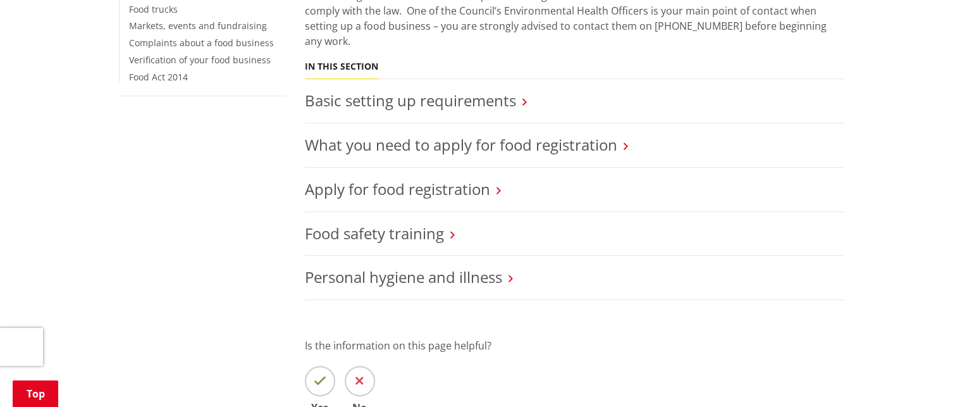
click at [627, 140] on icon at bounding box center [625, 145] width 4 height 11
click at [494, 180] on h3 "Apply for food registration" at bounding box center [574, 189] width 539 height 18
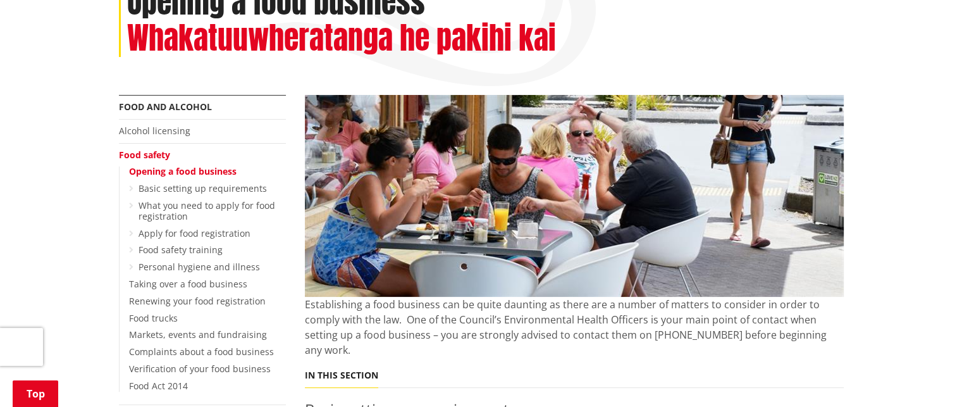
scroll to position [190, 0]
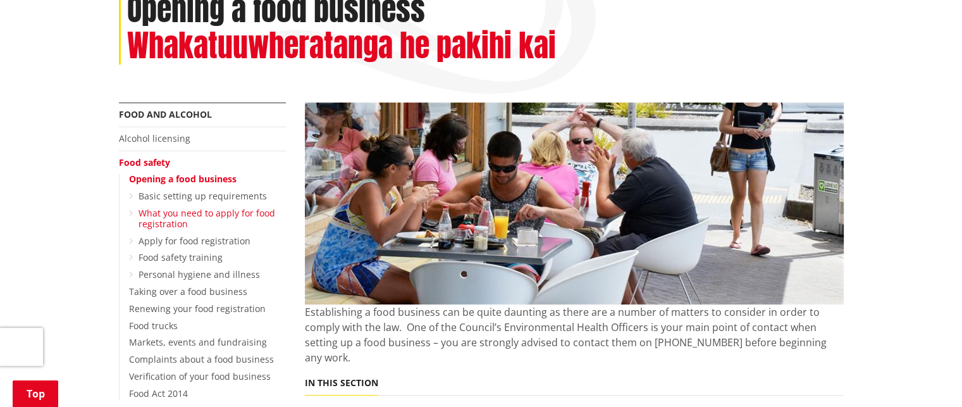
click at [202, 212] on link "What you need to apply for food registration" at bounding box center [206, 218] width 137 height 23
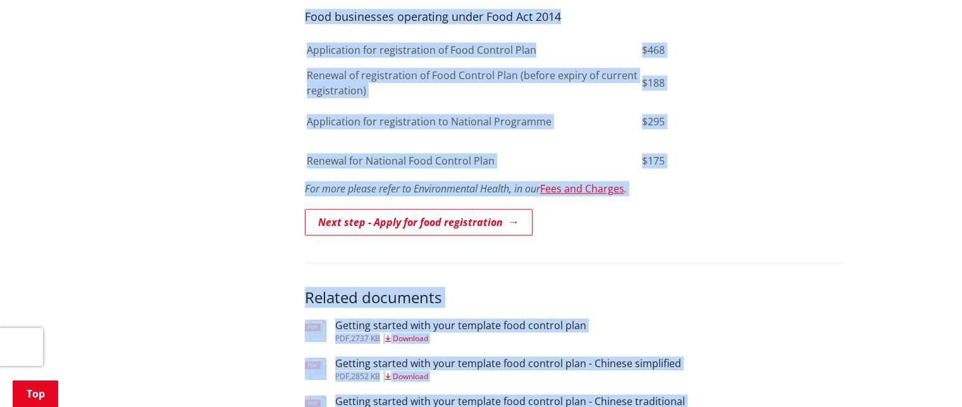
scroll to position [1005, 0]
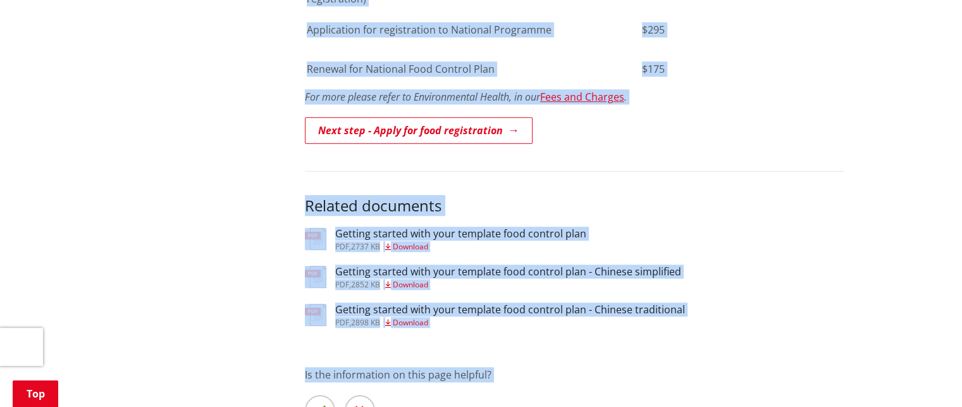
drag, startPoint x: 130, startPoint y: 133, endPoint x: 348, endPoint y: 372, distance: 324.1
click at [606, 228] on div "Getting started with your template food control plan pdf , 2737 KB Download" at bounding box center [574, 240] width 539 height 25
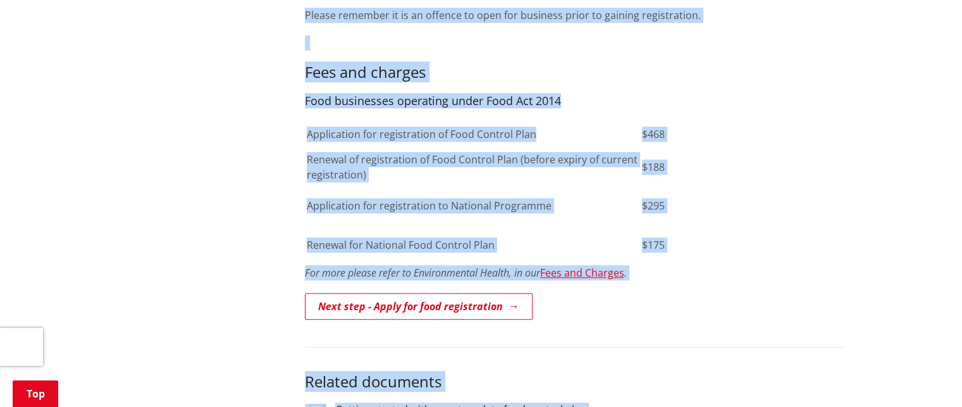
scroll to position [1005, 0]
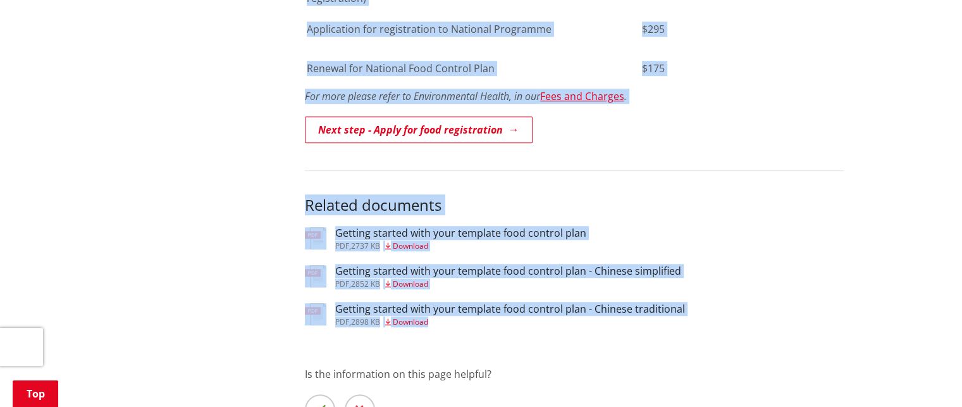
drag, startPoint x: 129, startPoint y: 193, endPoint x: 520, endPoint y: 312, distance: 408.3
copy div "What you need to apply for food registration Whakamoohiotanga mo teetehi kai re…"
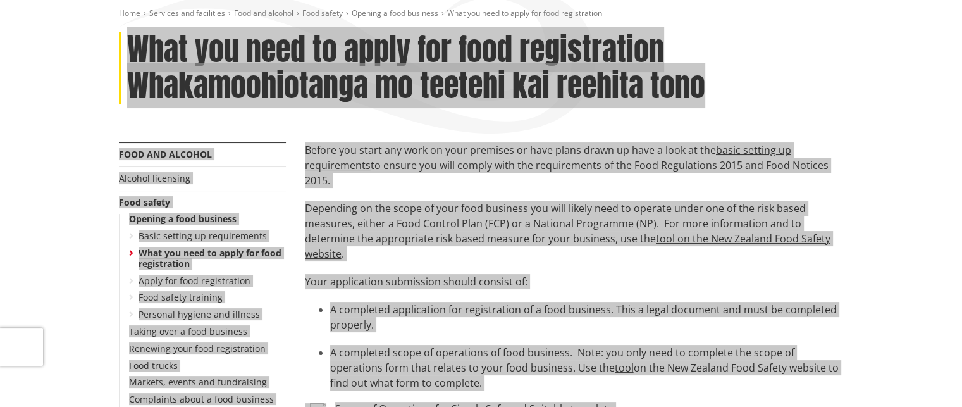
scroll to position [0, 0]
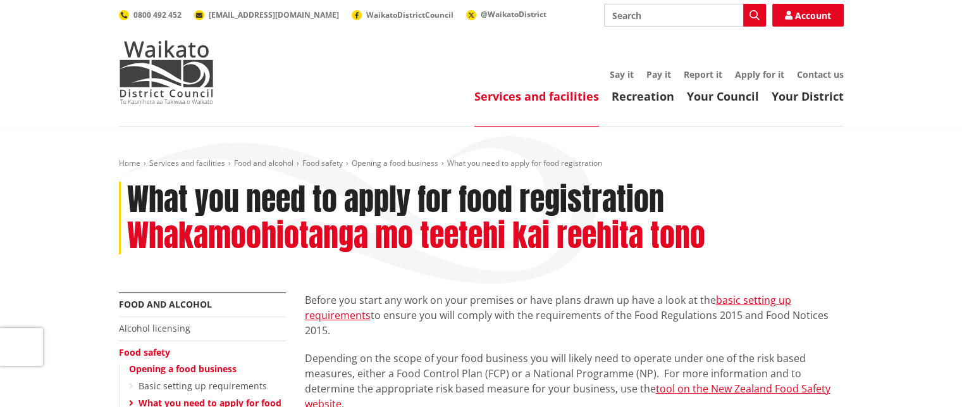
click at [296, 111] on header "Toggle search Toggle navigation Services and facilities Recreation Your Council…" at bounding box center [481, 63] width 962 height 126
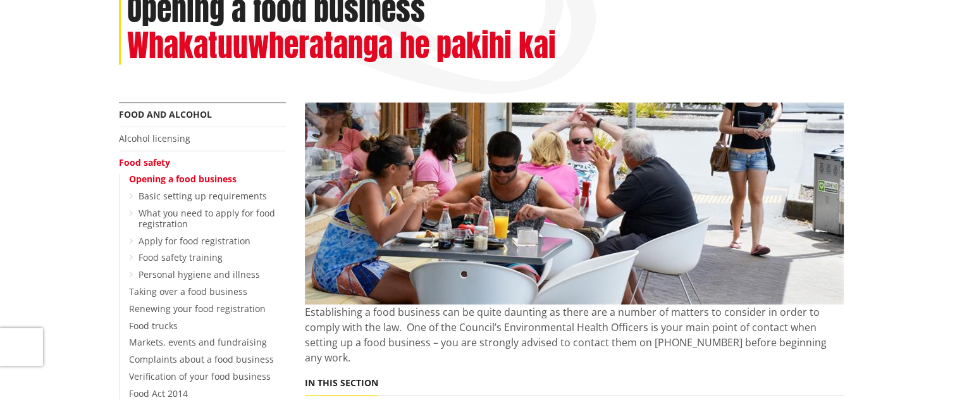
scroll to position [190, 0]
click at [216, 240] on link "Apply for food registration" at bounding box center [194, 241] width 112 height 12
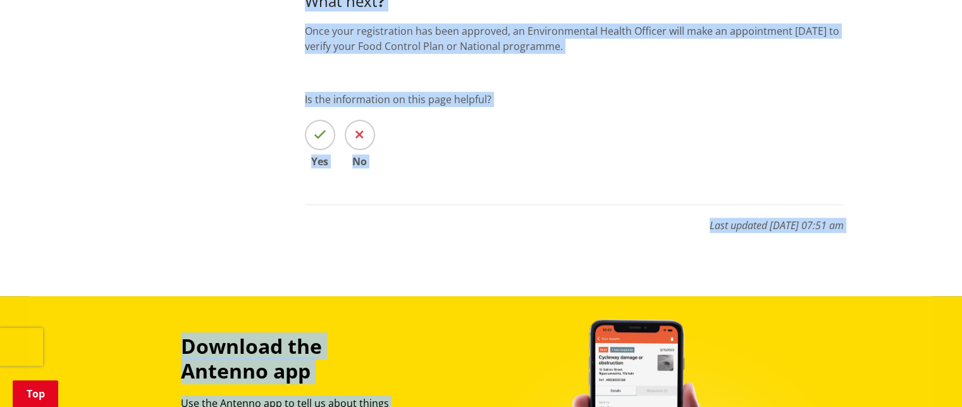
scroll to position [731, 0]
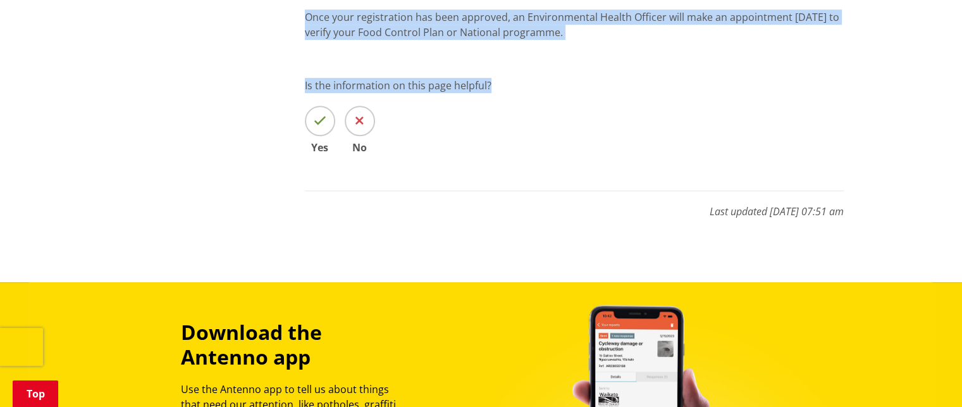
drag, startPoint x: 128, startPoint y: 193, endPoint x: 525, endPoint y: 61, distance: 419.1
copy div "Apply for food registration Kai reehita tono More from this section Food and al…"
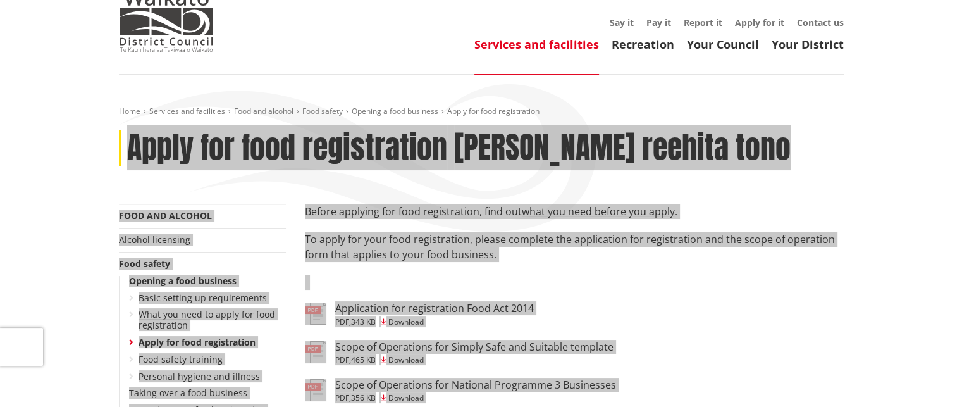
scroll to position [126, 0]
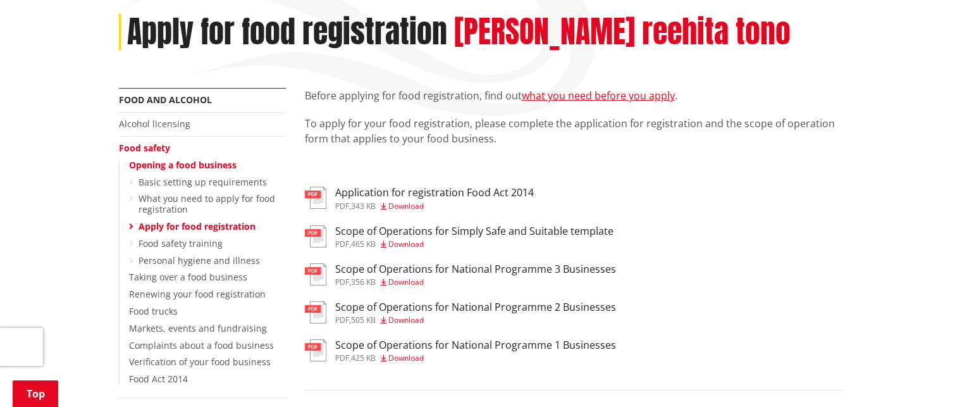
scroll to position [190, 0]
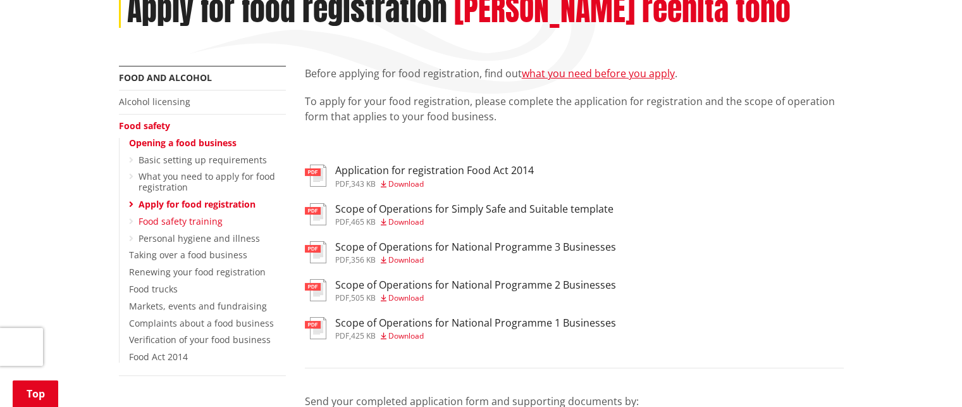
click at [192, 219] on link "Food safety training" at bounding box center [180, 221] width 84 height 12
click at [191, 237] on link "Personal hygiene and illness" at bounding box center [198, 238] width 121 height 12
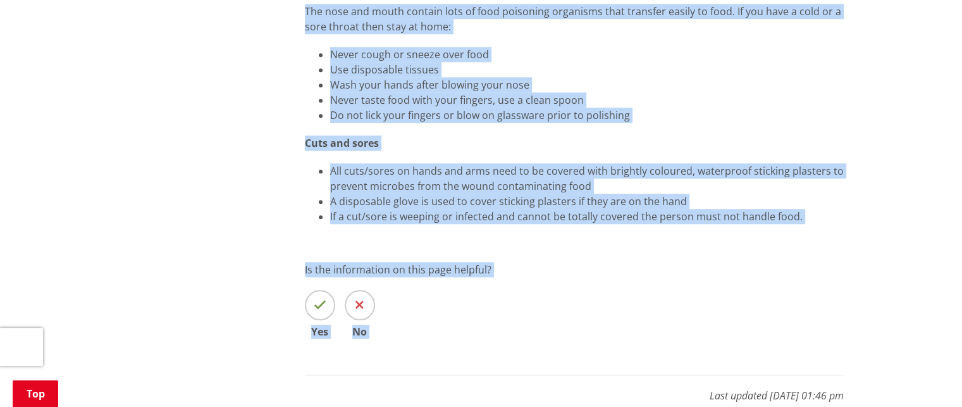
scroll to position [1107, 0]
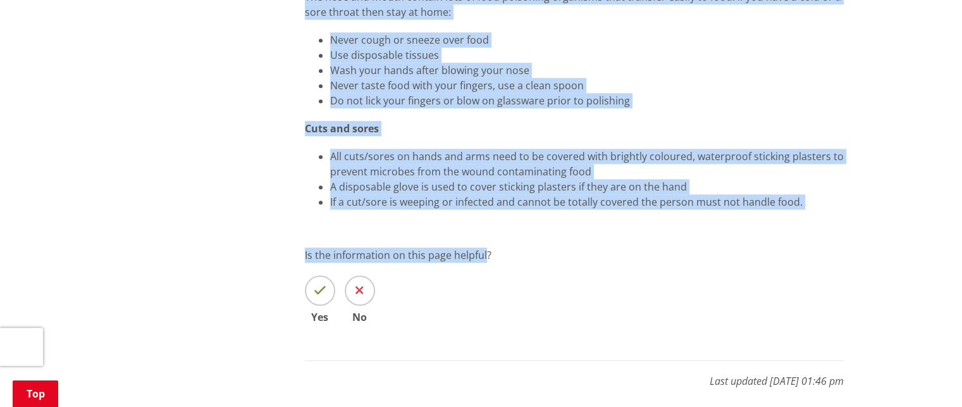
drag, startPoint x: 127, startPoint y: 68, endPoint x: 479, endPoint y: 219, distance: 383.5
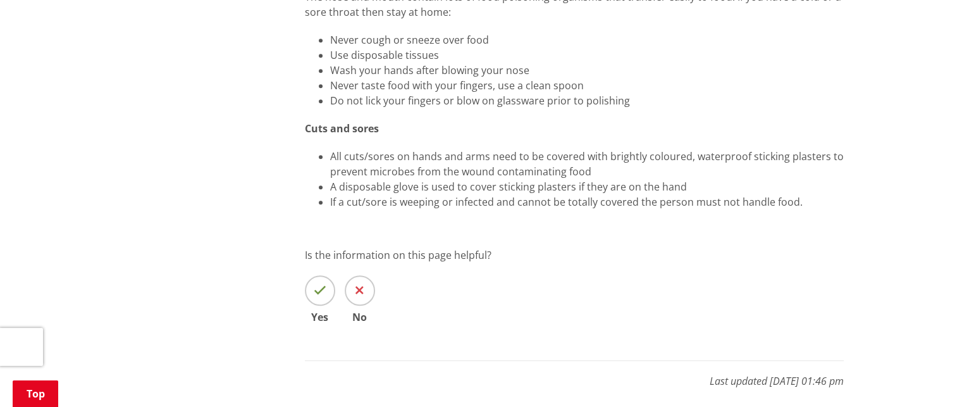
drag, startPoint x: 563, startPoint y: 224, endPoint x: 806, endPoint y: 218, distance: 242.9
click at [802, 201] on li "If a cut/sore is weeping or infected and cannot be totally covered the person m…" at bounding box center [586, 201] width 513 height 15
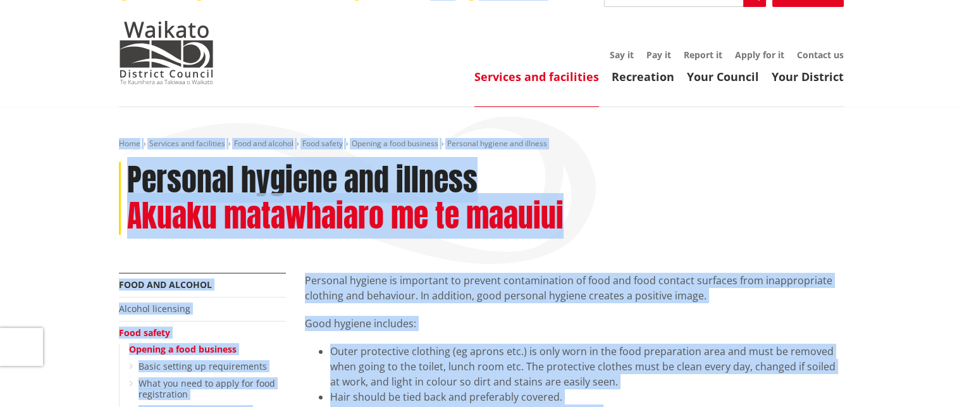
scroll to position [8, 0]
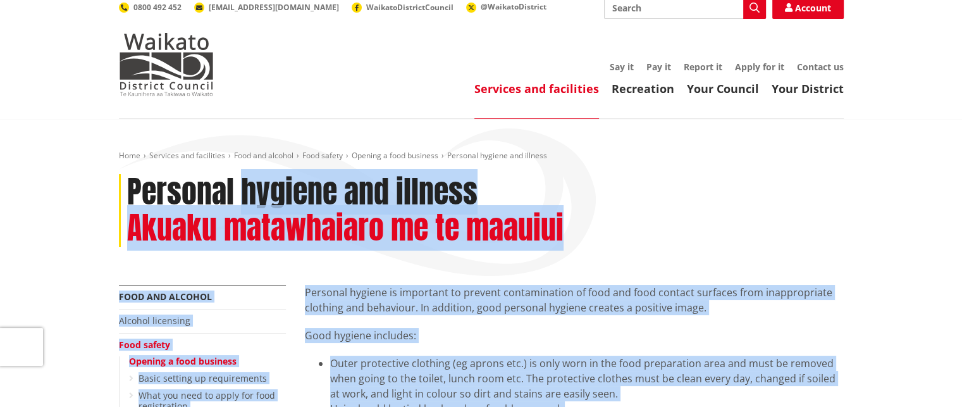
drag, startPoint x: 794, startPoint y: 204, endPoint x: 222, endPoint y: 174, distance: 573.0
drag, startPoint x: 222, startPoint y: 174, endPoint x: 230, endPoint y: 171, distance: 8.8
click at [230, 174] on h1 "Personal hygiene and illness" at bounding box center [302, 192] width 350 height 37
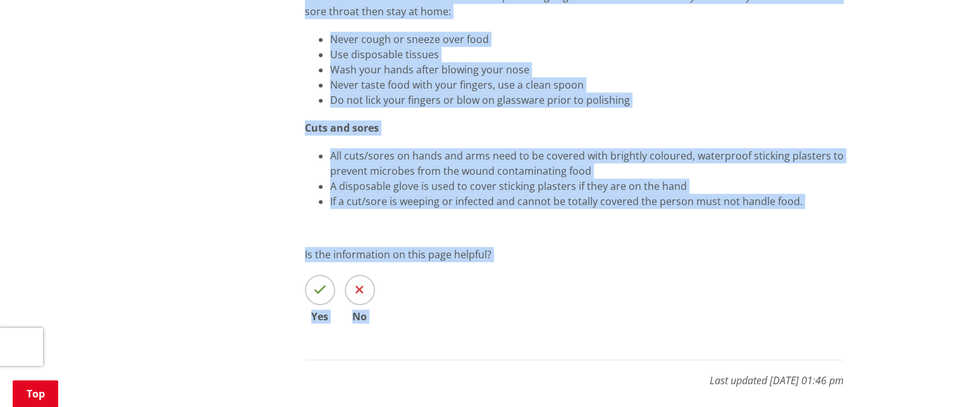
scroll to position [1168, 0]
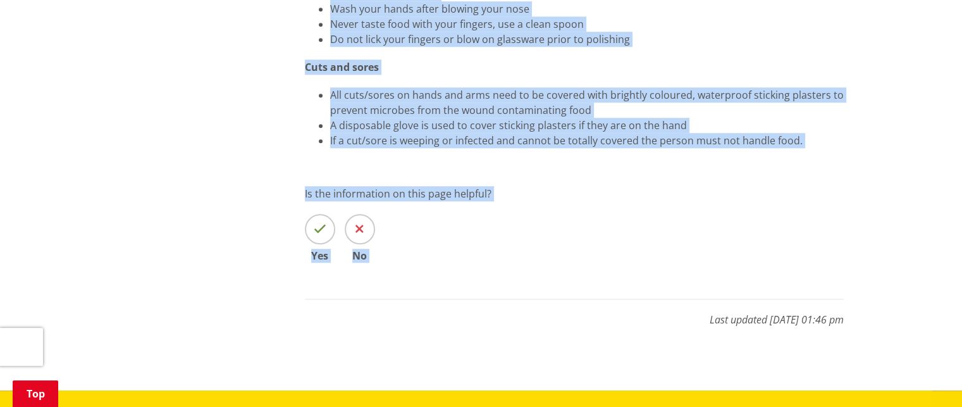
drag, startPoint x: 129, startPoint y: 184, endPoint x: 523, endPoint y: 262, distance: 401.7
copy div "Personal hygiene and illness Akuaku matawhaiaro me te maauiui More from this se…"
click at [665, 206] on div "Is the information on this page helpful? Yes No" at bounding box center [574, 223] width 539 height 75
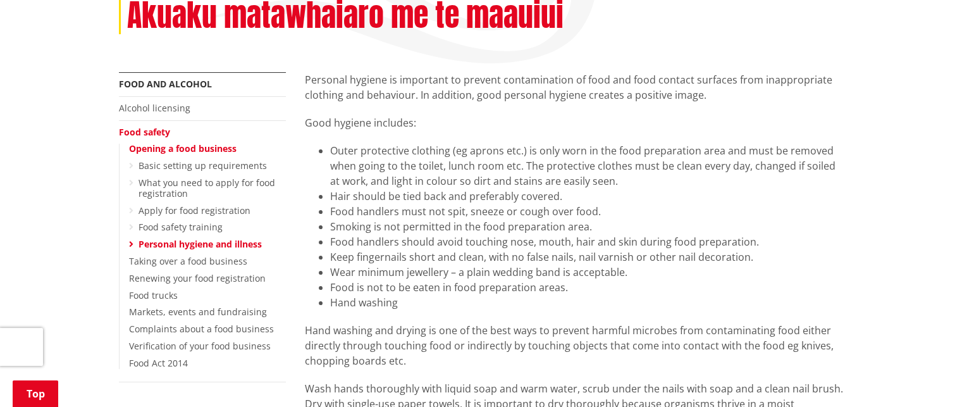
scroll to position [283, 0]
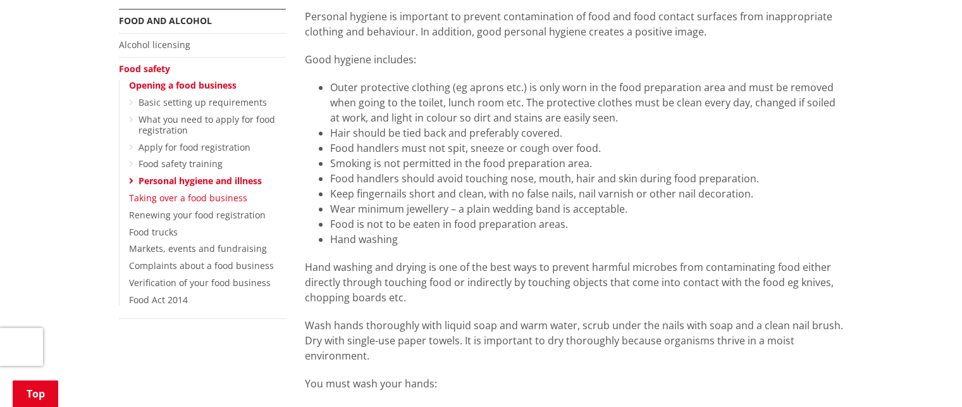
click at [210, 195] on link "Taking over a food business" at bounding box center [188, 198] width 118 height 12
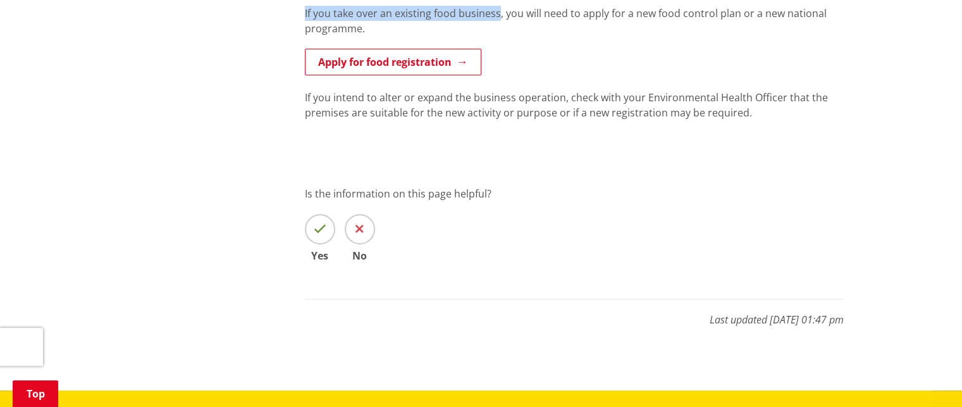
scroll to position [436, 0]
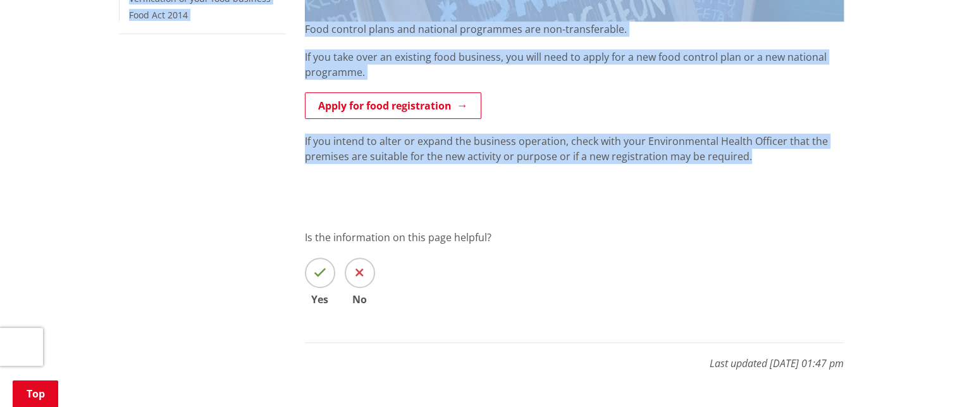
drag, startPoint x: 130, startPoint y: 131, endPoint x: 744, endPoint y: 159, distance: 614.6
click at [744, 159] on div "Home Services and facilities Food and alcohol Food safety Taking over a food bu…" at bounding box center [481, 52] width 744 height 661
copy div "Taking over a food business Whakahaere he pakihi kai More from this section Foo…"
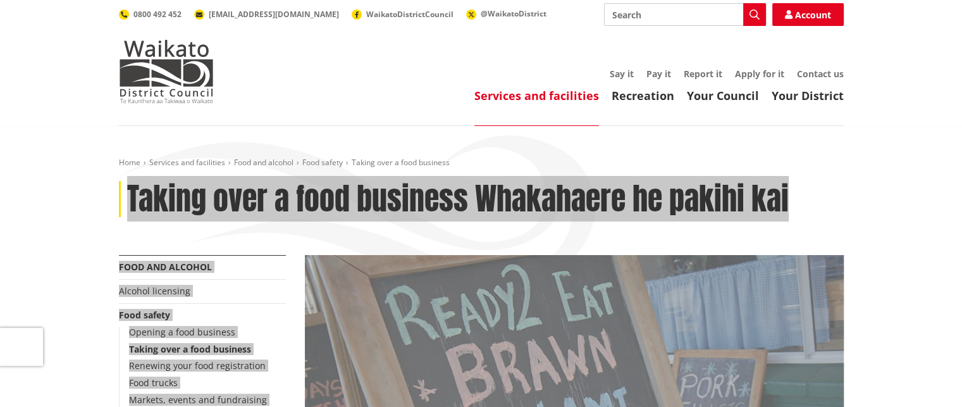
scroll to position [190, 0]
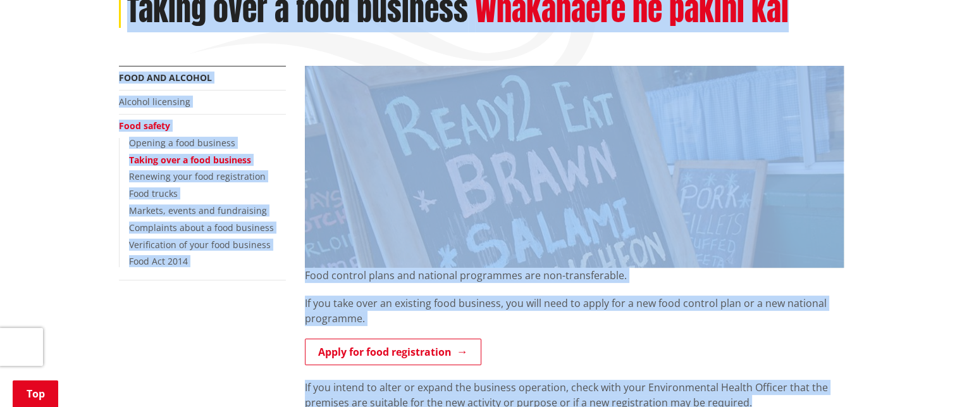
click at [248, 310] on div "More from this section Food and alcohol Alcohol licensing Food safety Opening a…" at bounding box center [202, 189] width 186 height 246
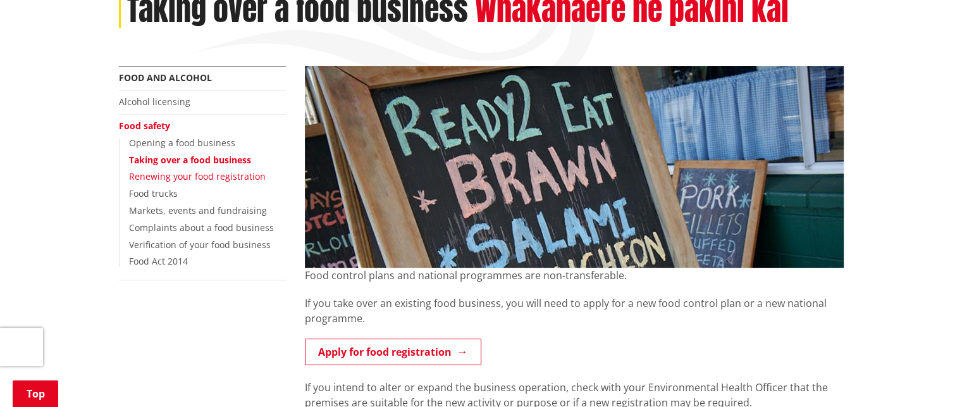
click at [193, 174] on link "Renewing your food registration" at bounding box center [197, 176] width 137 height 12
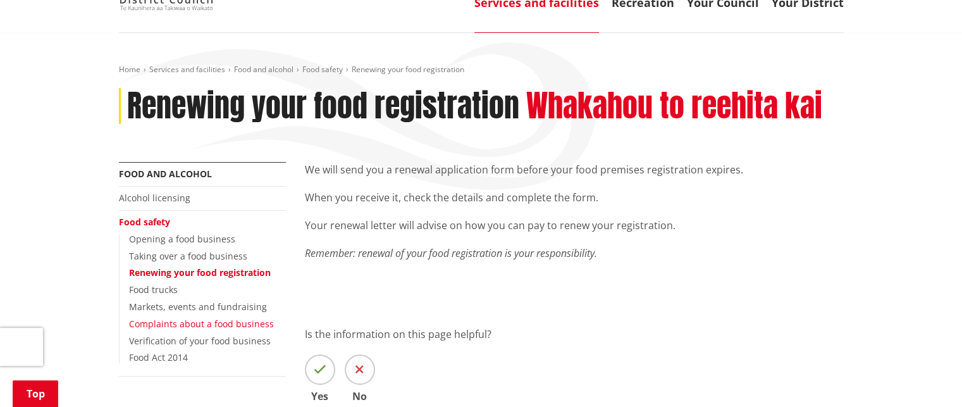
scroll to position [63, 0]
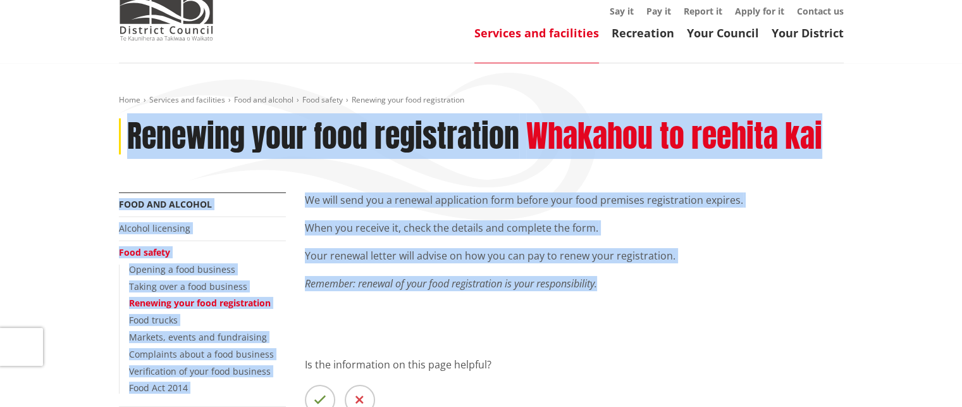
drag, startPoint x: 128, startPoint y: 128, endPoint x: 610, endPoint y: 290, distance: 508.1
click at [610, 290] on div "Home Services and facilities Food and alcohol Food safety Renewing your food re…" at bounding box center [481, 302] width 744 height 415
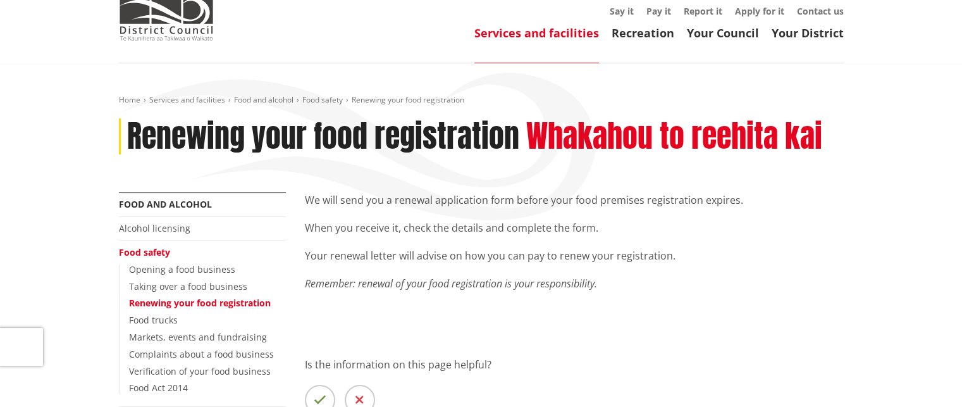
click at [488, 310] on p at bounding box center [574, 311] width 539 height 15
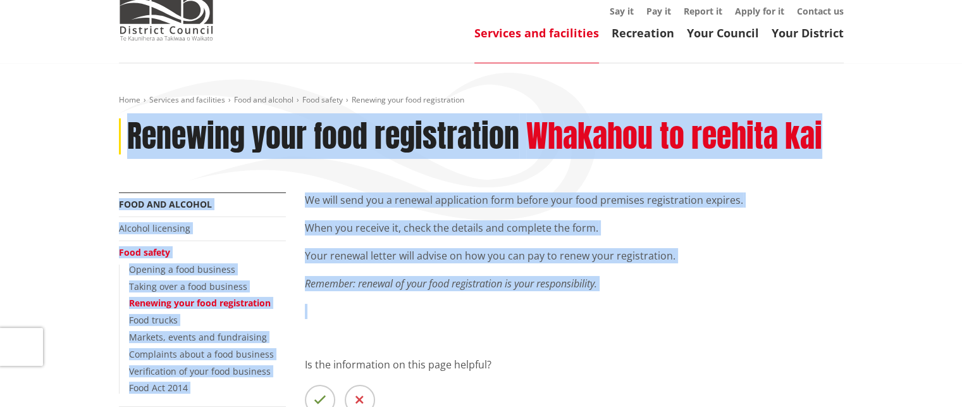
drag, startPoint x: 128, startPoint y: 133, endPoint x: 609, endPoint y: 295, distance: 507.5
click at [609, 295] on div "Home Services and facilities Food and alcohol Food safety Renewing your food re…" at bounding box center [481, 302] width 744 height 415
copy div "Renewing your food registration Whakahou to reehita kai More from this section …"
click at [244, 228] on li "Alcohol licensing" at bounding box center [202, 229] width 167 height 24
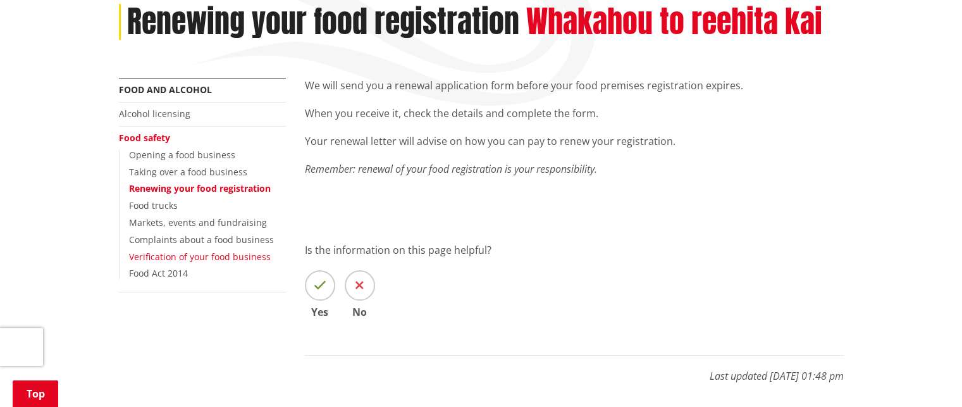
scroll to position [190, 0]
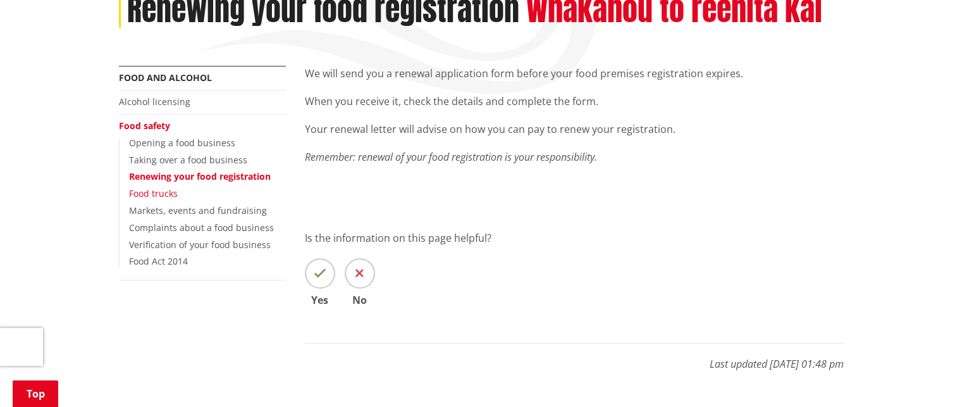
click at [163, 192] on link "Food trucks" at bounding box center [153, 193] width 49 height 12
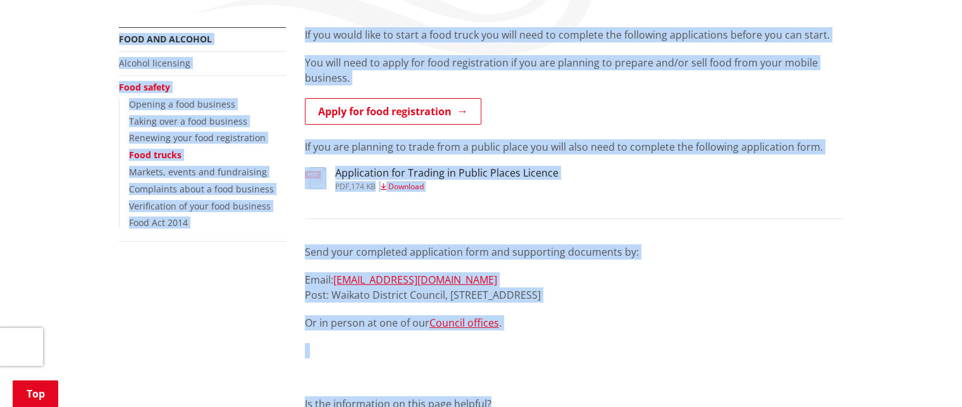
scroll to position [231, 0]
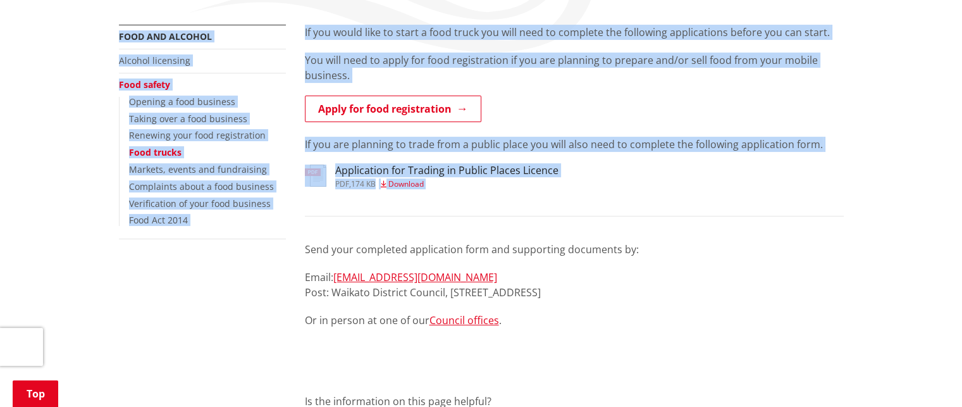
drag, startPoint x: 127, startPoint y: 193, endPoint x: 556, endPoint y: 207, distance: 429.6
click at [556, 207] on div "Home Services and facilities Food and alcohol Food safety Food trucks Food truc…" at bounding box center [481, 237] width 744 height 620
copy div "Food trucks Ngaa kai taraka More from this section Food and alcohol Alcohol lic…"
click at [207, 168] on link "Markets, events and fundraising" at bounding box center [198, 169] width 138 height 12
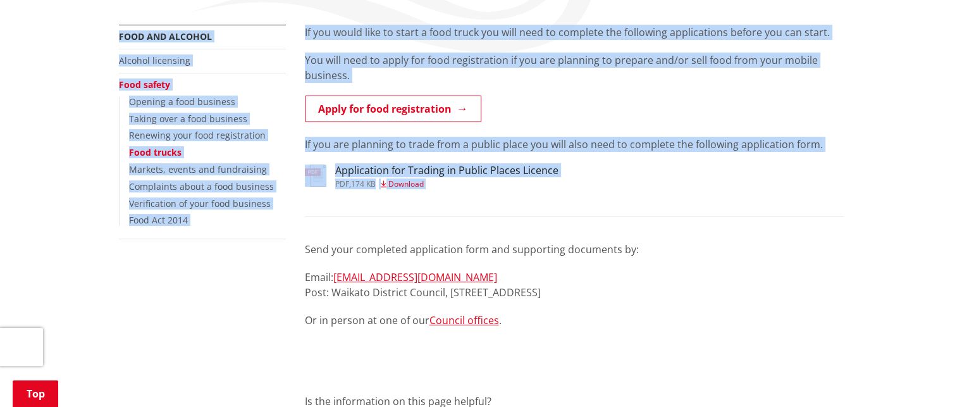
click at [268, 247] on div "More from this section Food and alcohol Alcohol licensing Food safety Opening a…" at bounding box center [202, 148] width 186 height 246
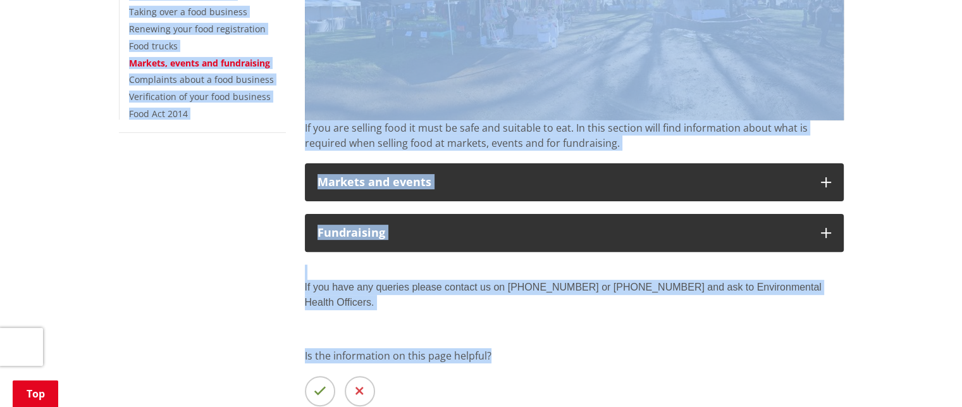
scroll to position [407, 0]
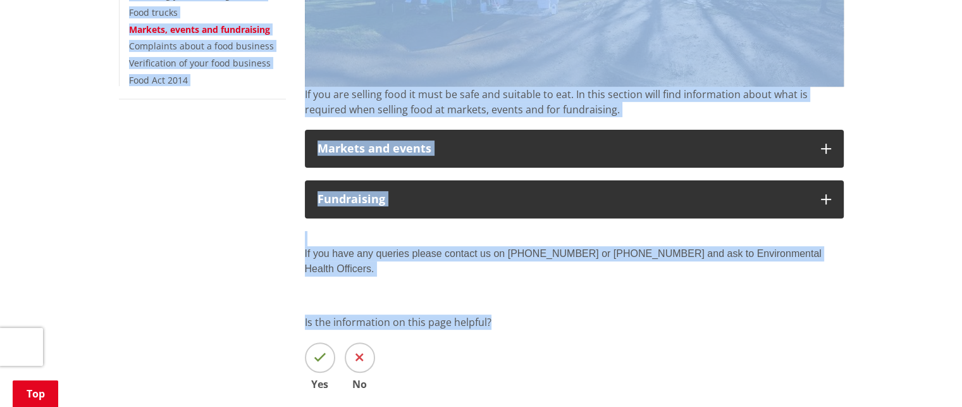
drag, startPoint x: 128, startPoint y: 188, endPoint x: 540, endPoint y: 291, distance: 424.3
click at [540, 291] on div "Home Services and facilities Food and alcohol Food safety Markets, events and f…" at bounding box center [481, 109] width 744 height 717
drag, startPoint x: 546, startPoint y: 288, endPoint x: 598, endPoint y: 333, distance: 68.2
click at [598, 333] on div "Is the information on this page helpful? Yes No" at bounding box center [574, 351] width 539 height 75
click at [223, 187] on div "More from this section Food and alcohol Alcohol licensing Food safety Opening a…" at bounding box center [481, 176] width 744 height 583
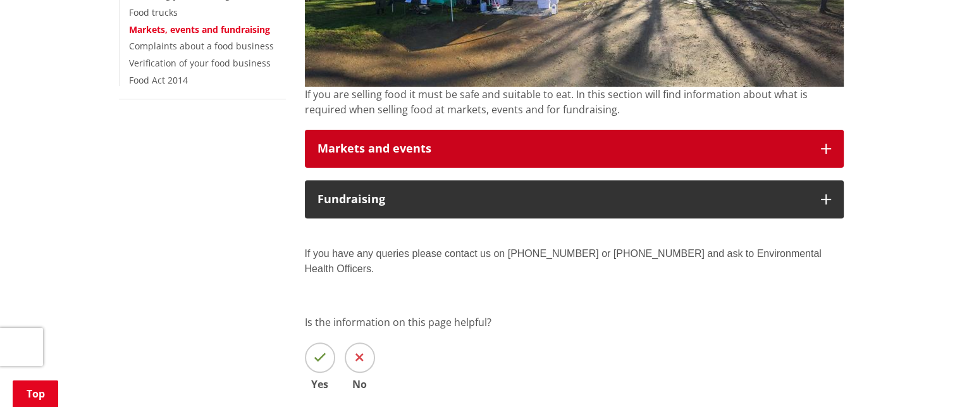
click at [826, 144] on icon "button" at bounding box center [826, 149] width 10 height 10
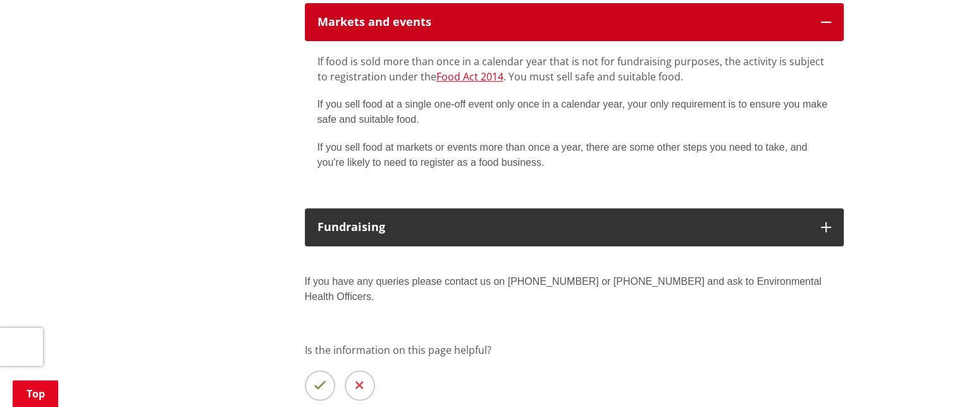
scroll to position [534, 0]
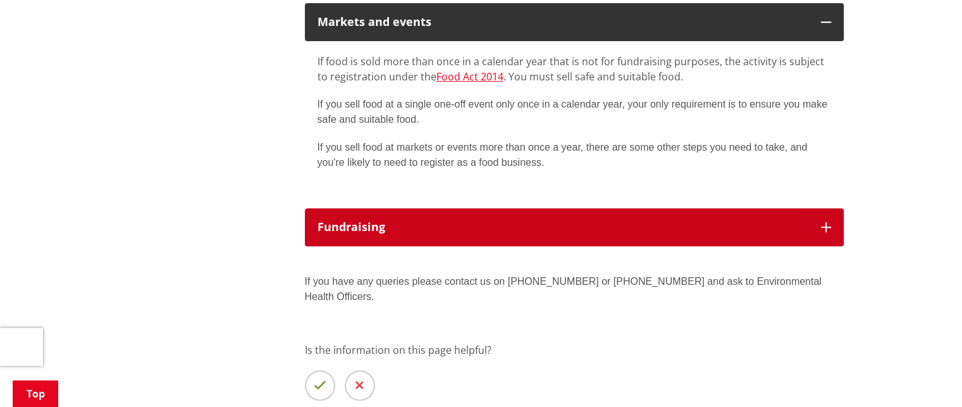
click at [825, 226] on icon "button" at bounding box center [826, 227] width 10 height 10
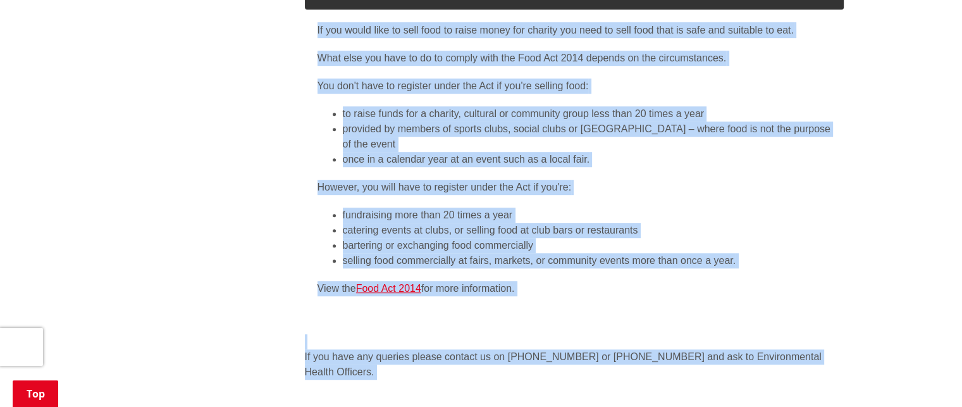
scroll to position [832, 0]
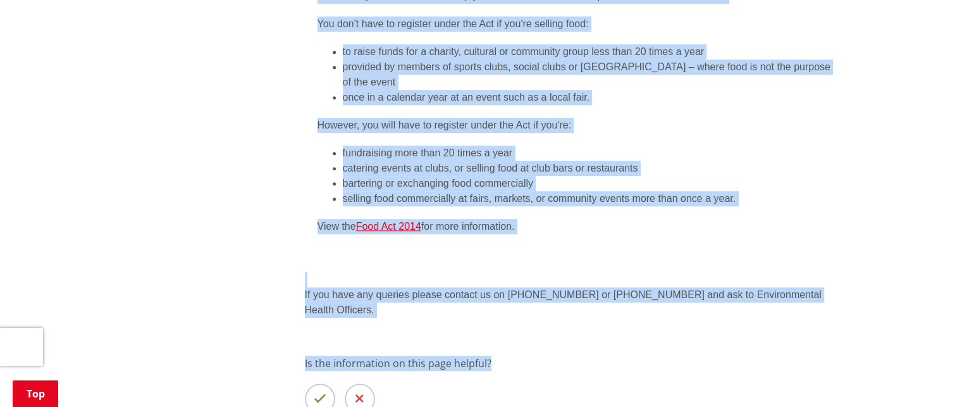
drag, startPoint x: 128, startPoint y: 45, endPoint x: 496, endPoint y: 320, distance: 458.9
copy div "Markets, events and fundraising Maakete, takunetanga me te kohikohi puutea More…"
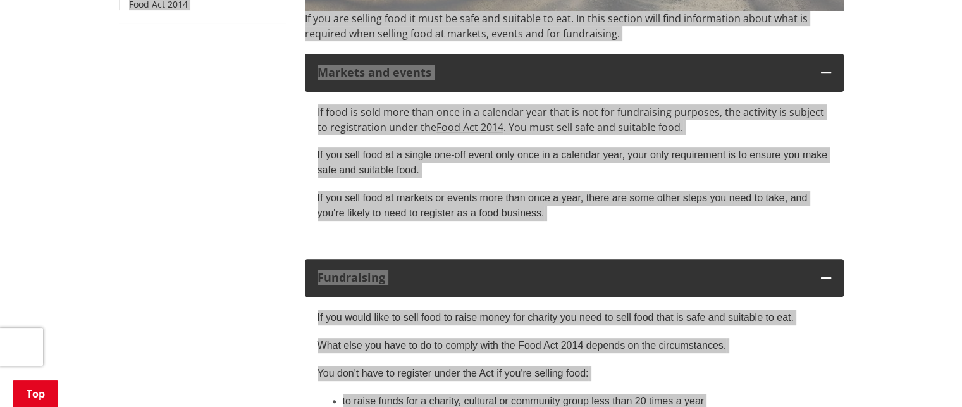
scroll to position [326, 0]
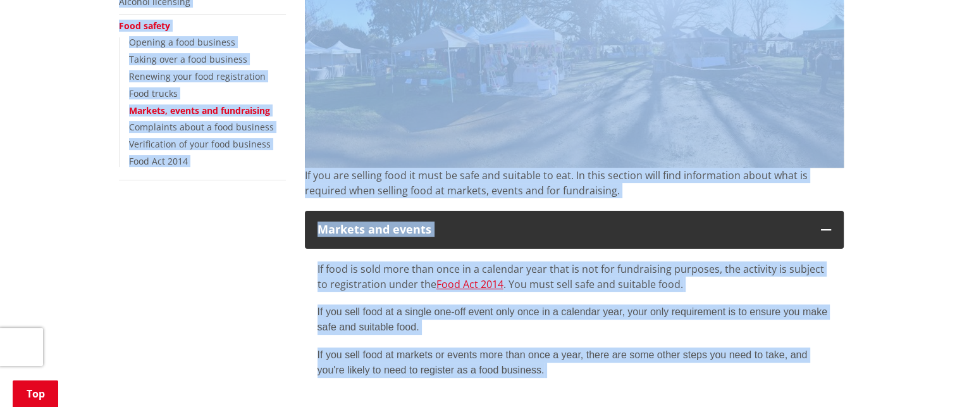
click at [220, 201] on div "More from this section Food and alcohol Alcohol licensing Food safety Opening a…" at bounding box center [202, 89] width 186 height 246
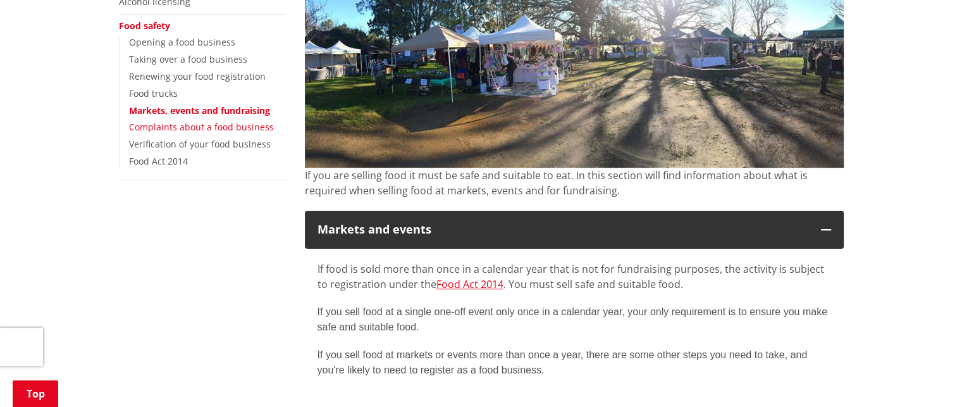
click at [216, 123] on link "Complaints about a food business" at bounding box center [201, 127] width 145 height 12
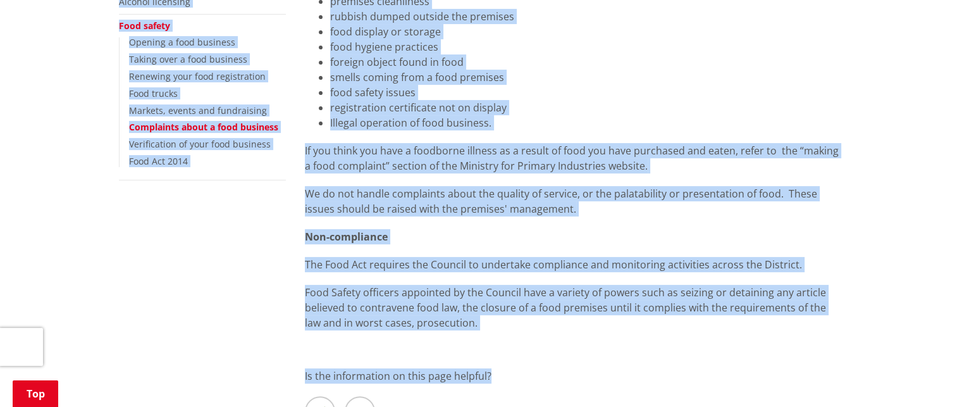
scroll to position [385, 0]
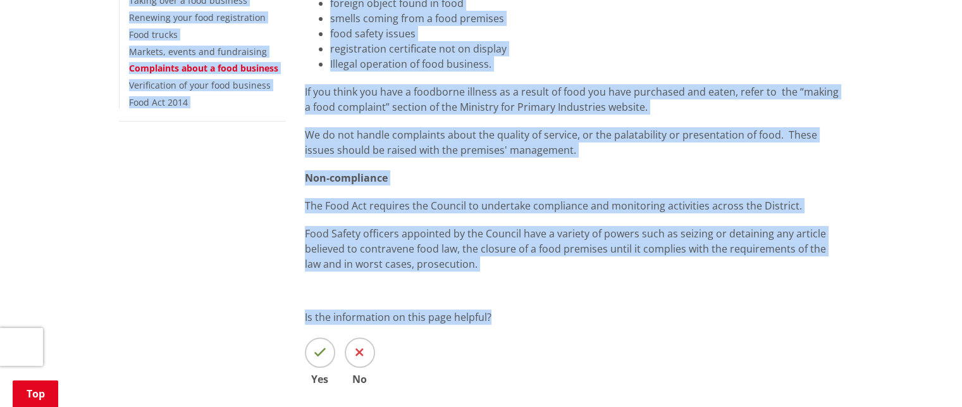
drag, startPoint x: 128, startPoint y: 66, endPoint x: 594, endPoint y: 288, distance: 516.2
click at [594, 288] on div "Home Services and facilities Food and alcohol Food safety Complaints about a fo…" at bounding box center [481, 118] width 744 height 690
copy div "Loremipsum dolor s amet consecte Adipiscin e sed doe te incidid utlabo etd Magn…"
click at [159, 121] on div "More from this section Food and alcohol Alcohol licensing Food safety Opening a…" at bounding box center [202, 30] width 186 height 246
click at [195, 80] on link "Verification of your food business" at bounding box center [200, 85] width 142 height 12
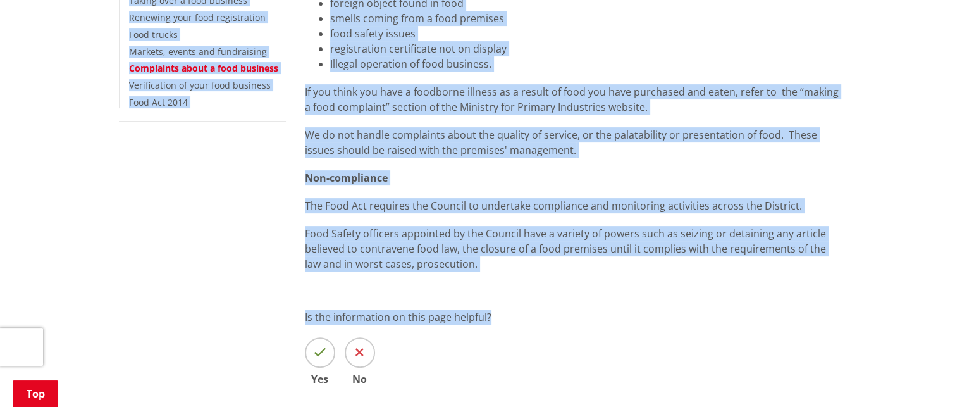
click at [215, 154] on div "More from this section Food and alcohol Alcohol licensing Food safety Opening a…" at bounding box center [481, 185] width 744 height 556
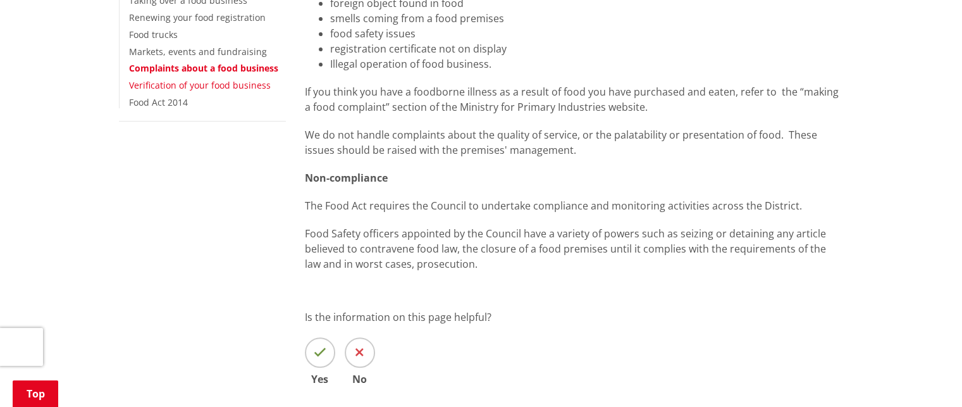
click at [195, 83] on link "Verification of your food business" at bounding box center [200, 85] width 142 height 12
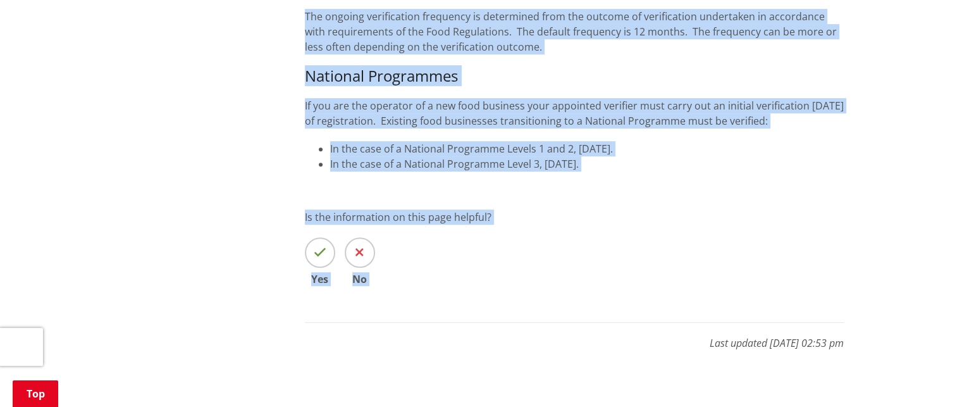
scroll to position [747, 0]
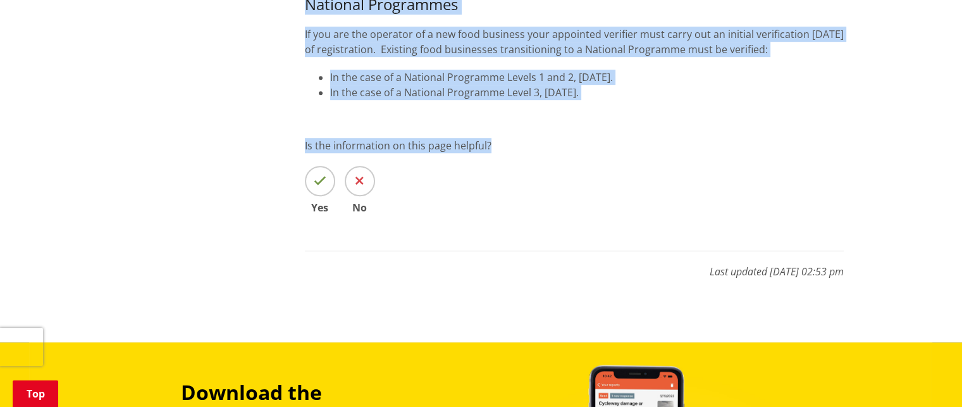
drag, startPoint x: 126, startPoint y: 188, endPoint x: 580, endPoint y: 178, distance: 453.5
copy div "Loremipsumdo si amet cons adipisci Elitseddoeiusmodt i utl etdolo mag Aliq enim…"
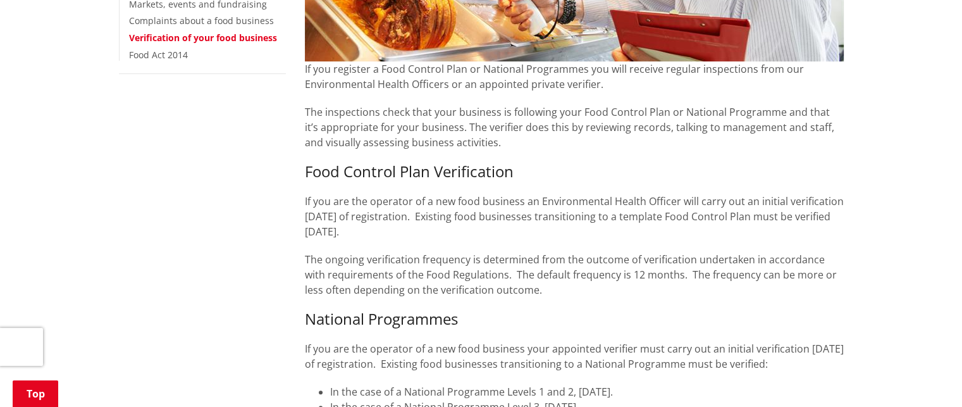
scroll to position [431, 0]
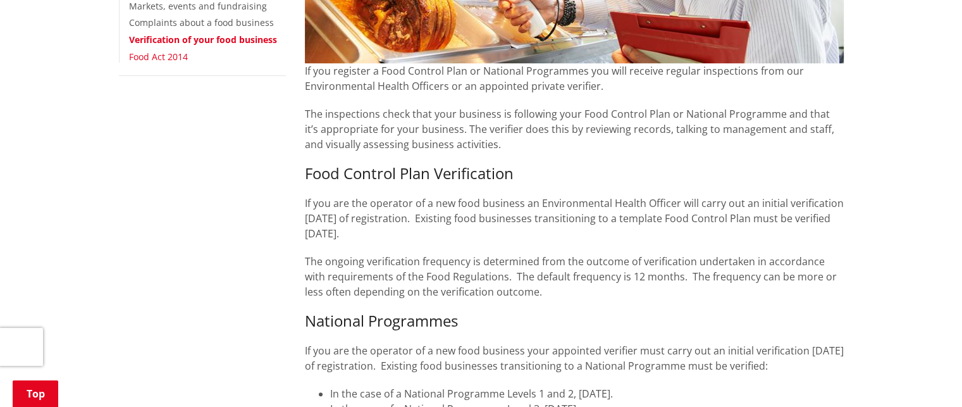
click at [171, 56] on link "Food Act 2014" at bounding box center [158, 57] width 59 height 12
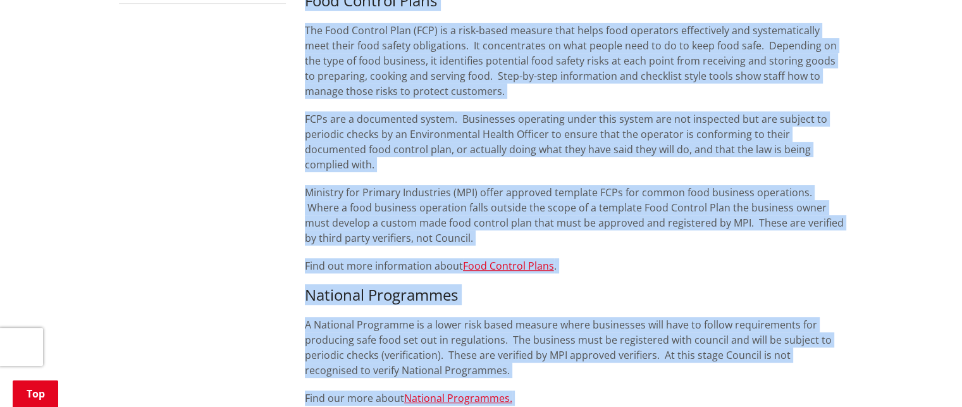
scroll to position [549, 0]
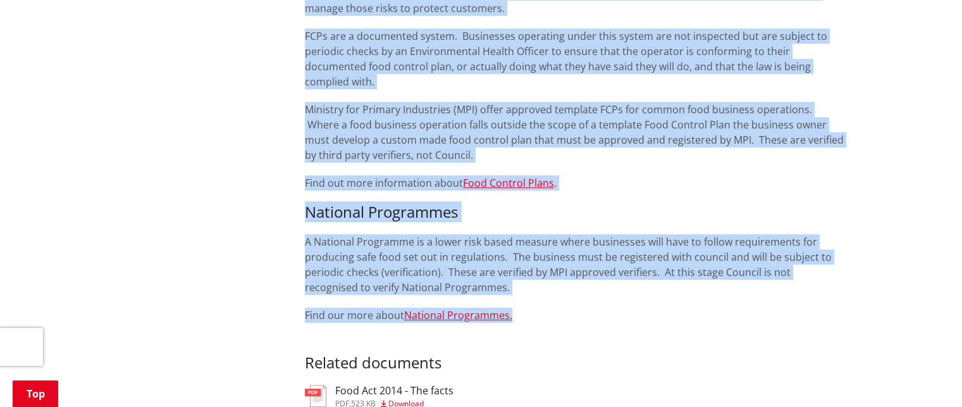
drag, startPoint x: 128, startPoint y: 190, endPoint x: 625, endPoint y: 314, distance: 511.6
click at [625, 314] on div "Home Services and facilities Food and alcohol Food safety Food Act 2014 Food Ac…" at bounding box center [481, 167] width 744 height 1116
copy div "Lore Ips 8839 Dolo Sit 6699 Amet cons adip elitsed Doei tem incidid Utlabor etd…"
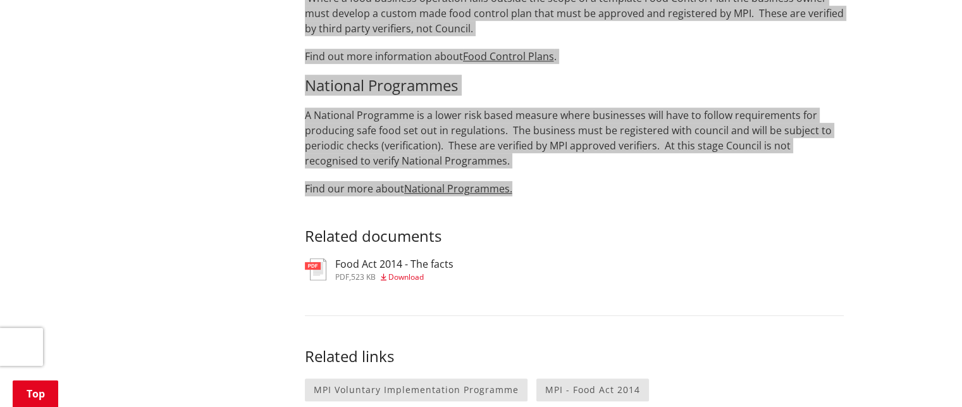
scroll to position [675, 0]
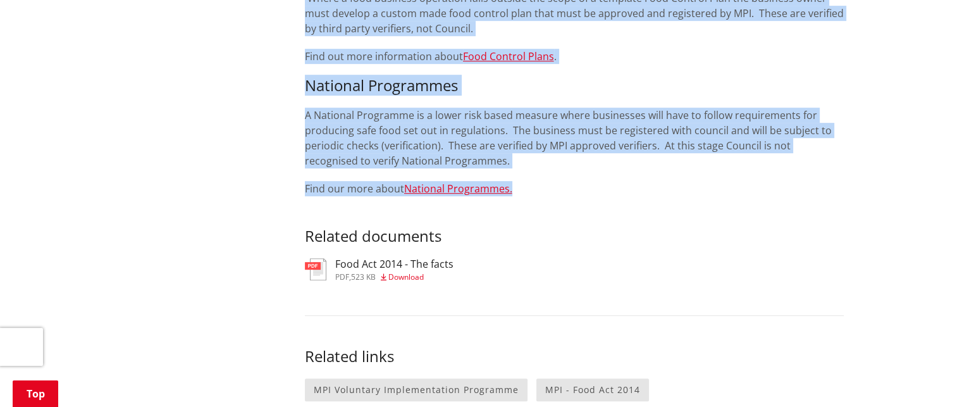
click at [573, 197] on div "The Act recognises that each business is unique and outlines different requirem…" at bounding box center [574, 89] width 558 height 1019
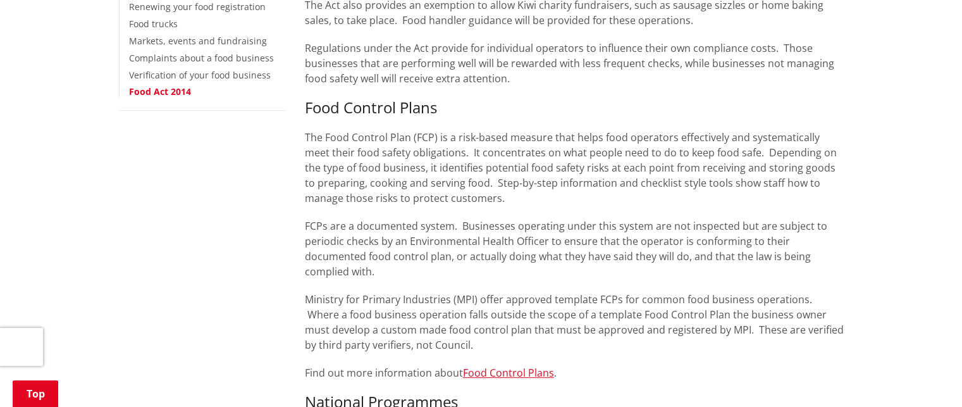
scroll to position [106, 0]
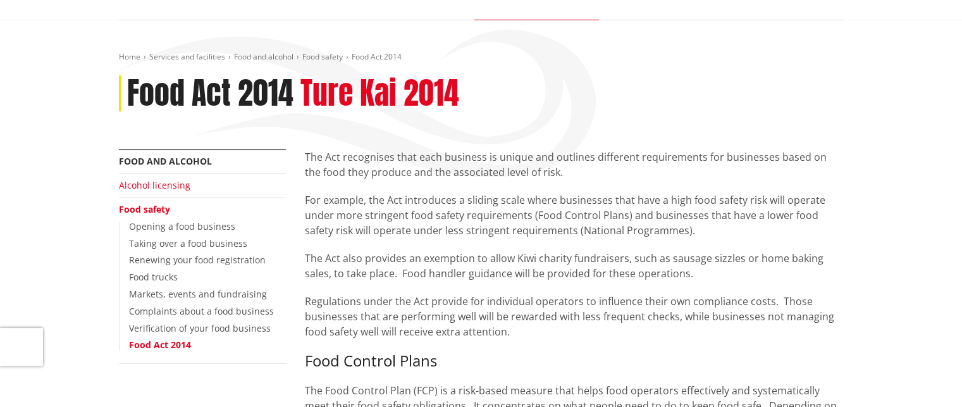
click at [154, 183] on link "Alcohol licensing" at bounding box center [154, 185] width 71 height 12
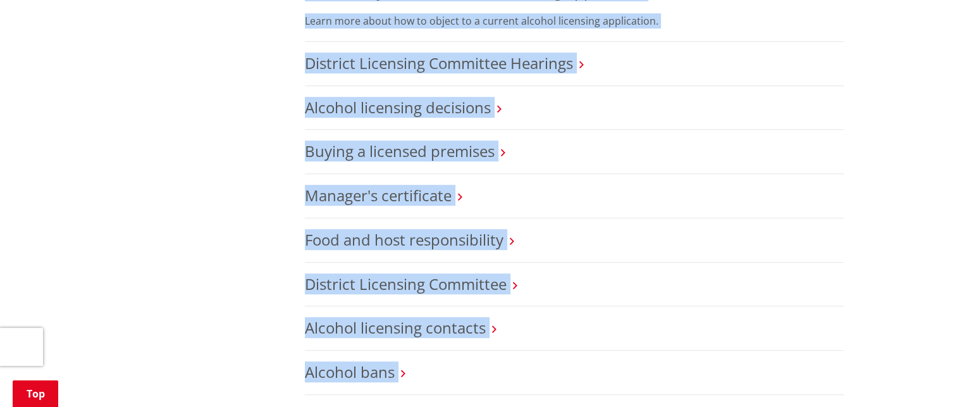
scroll to position [663, 0]
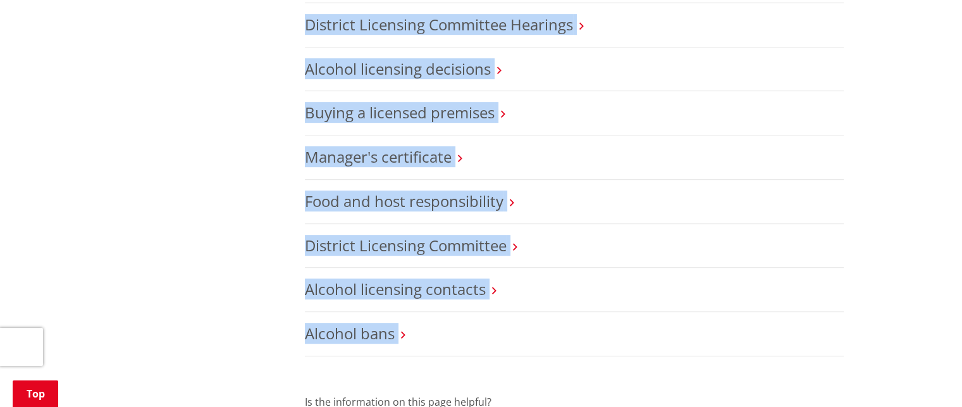
drag, startPoint x: 130, startPoint y: 68, endPoint x: 574, endPoint y: 336, distance: 518.6
click at [574, 336] on div "Home Services and facilities Food and alcohol Alcohol licensing Alcohol licensi…" at bounding box center [481, 21] width 744 height 1052
copy div "Alcohol licensing Raihana Waipiro More from this section Food and alcohol Alcoh…"
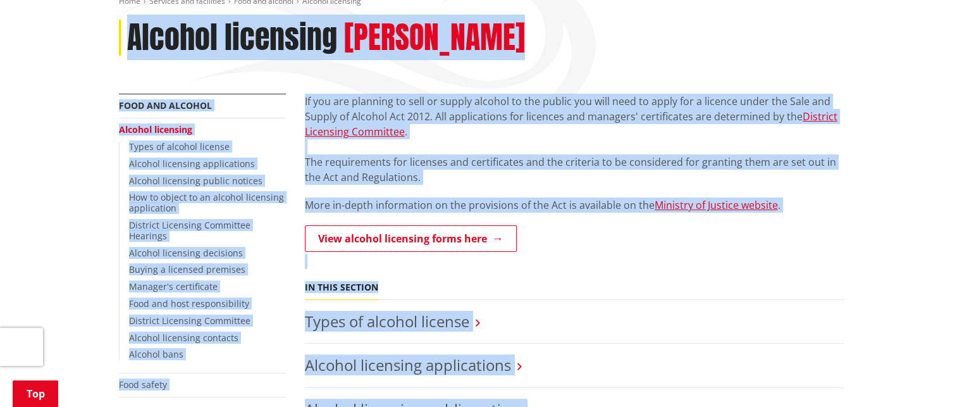
scroll to position [157, 0]
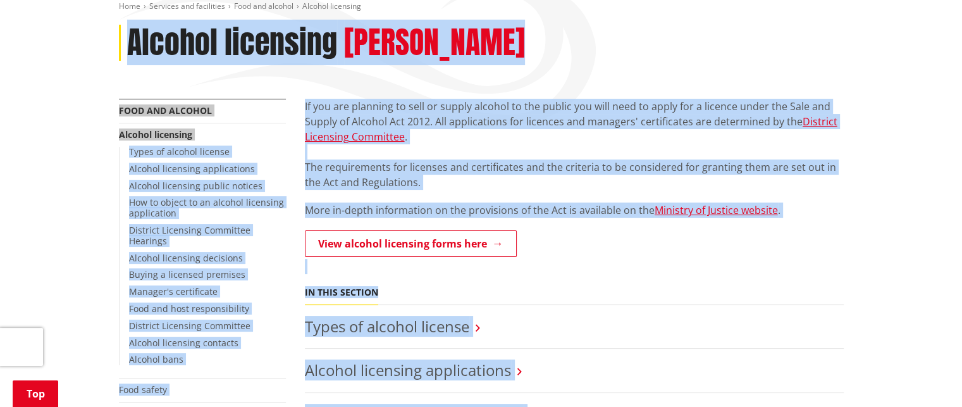
click at [655, 54] on div "Alcohol licensing Raihana Waipiro" at bounding box center [481, 43] width 725 height 37
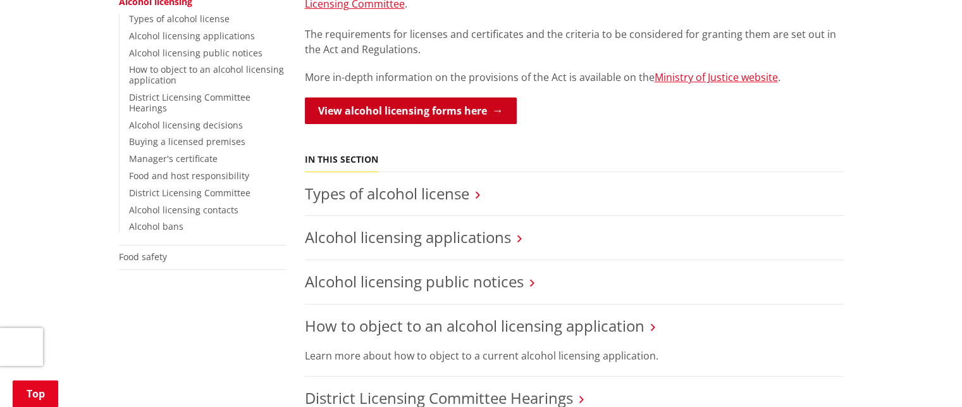
scroll to position [379, 0]
